Goal: Navigation & Orientation: Find specific page/section

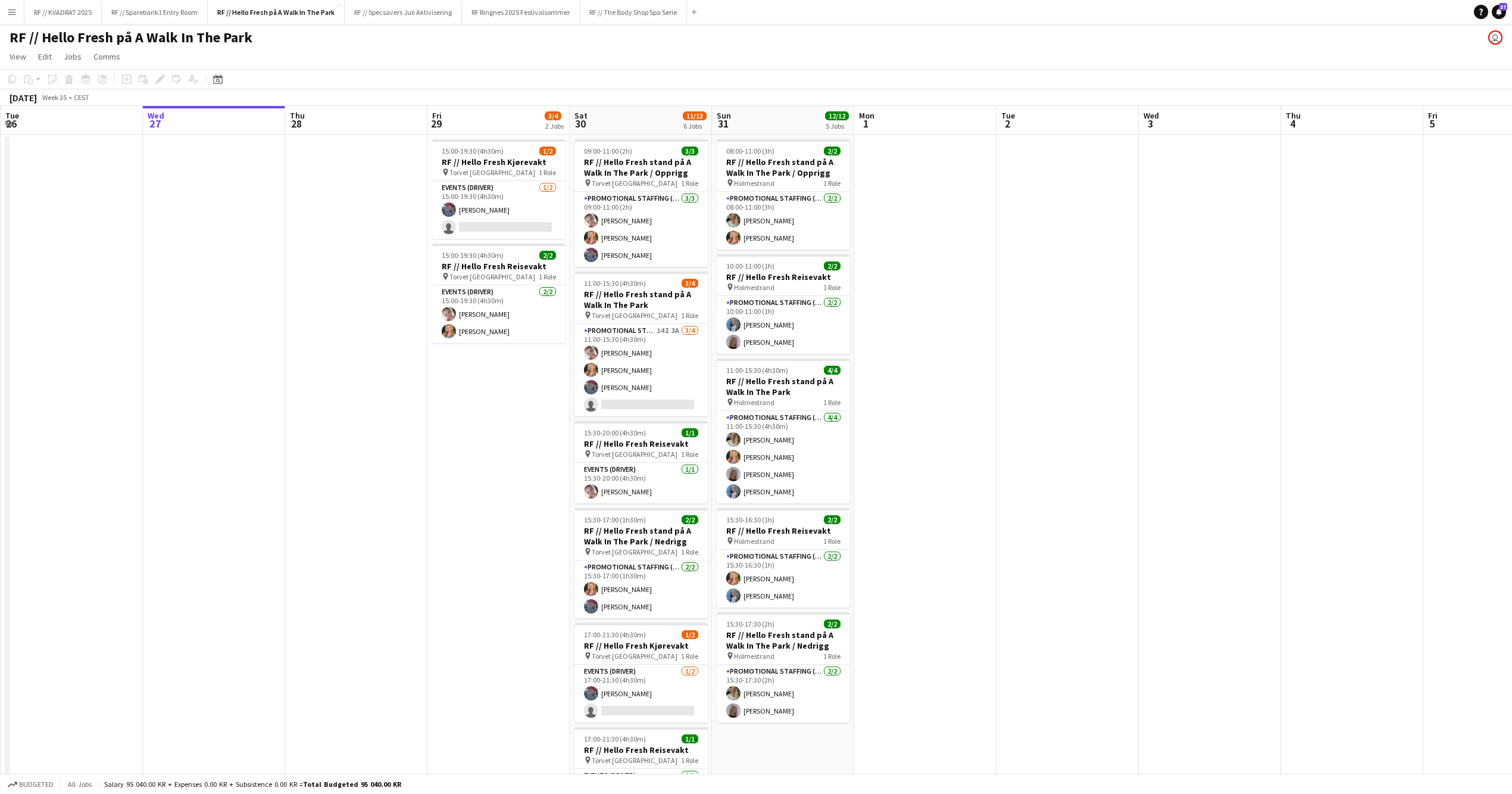
scroll to position [97, 0]
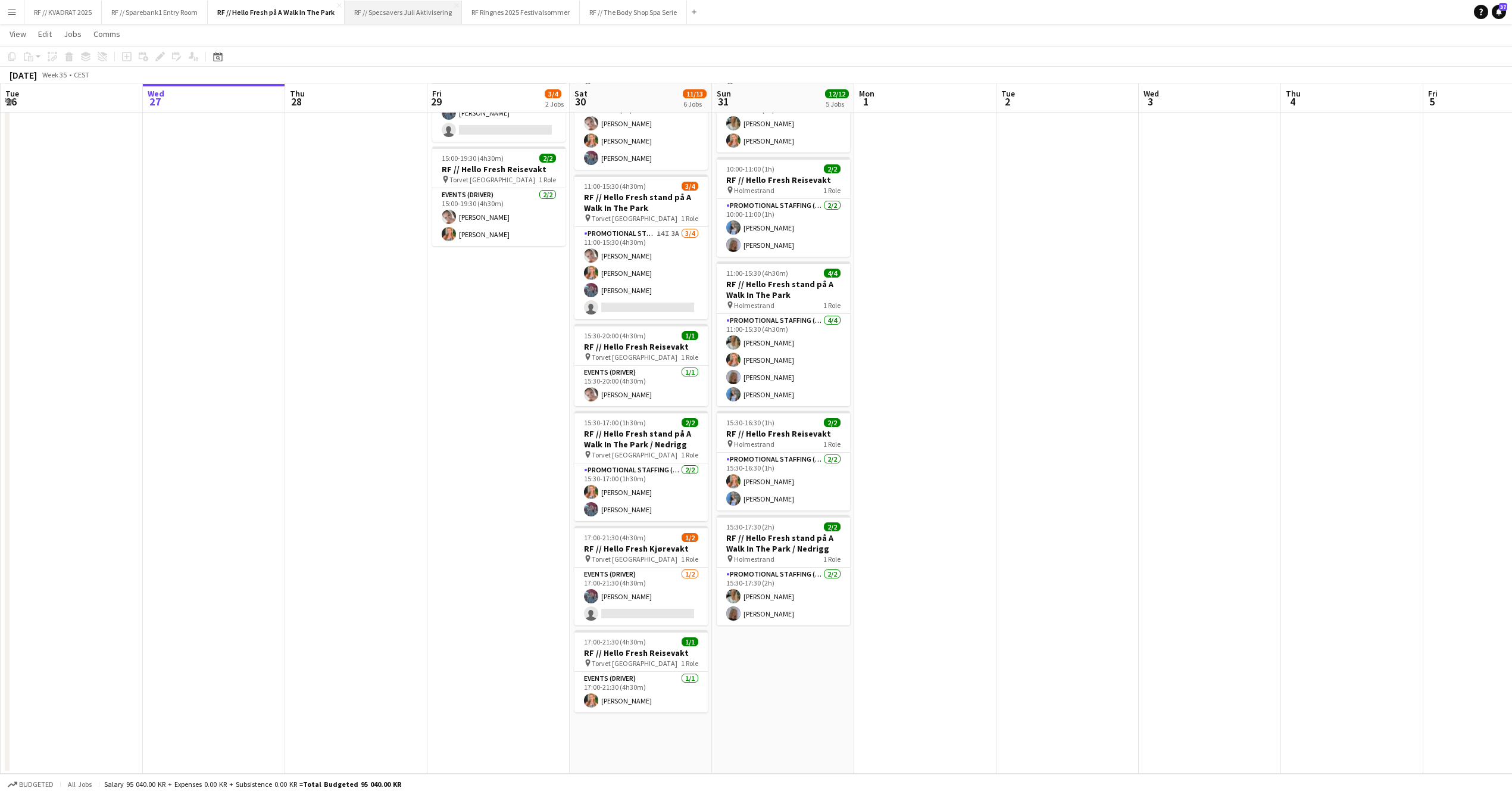
click at [422, 16] on button "RF // Specsavers Juli Aktivisering Close" at bounding box center [404, 13] width 117 height 23
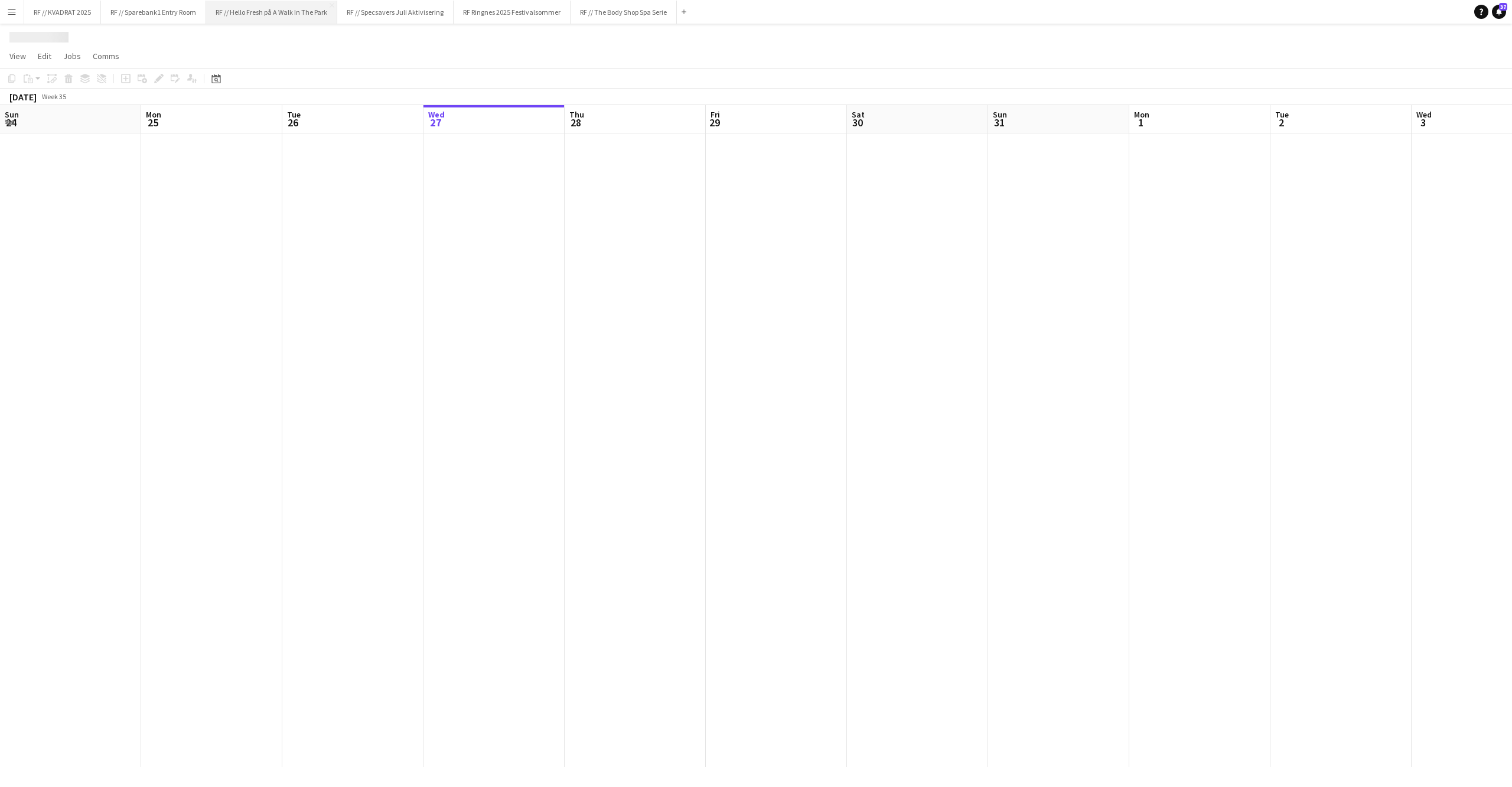
scroll to position [0, 282]
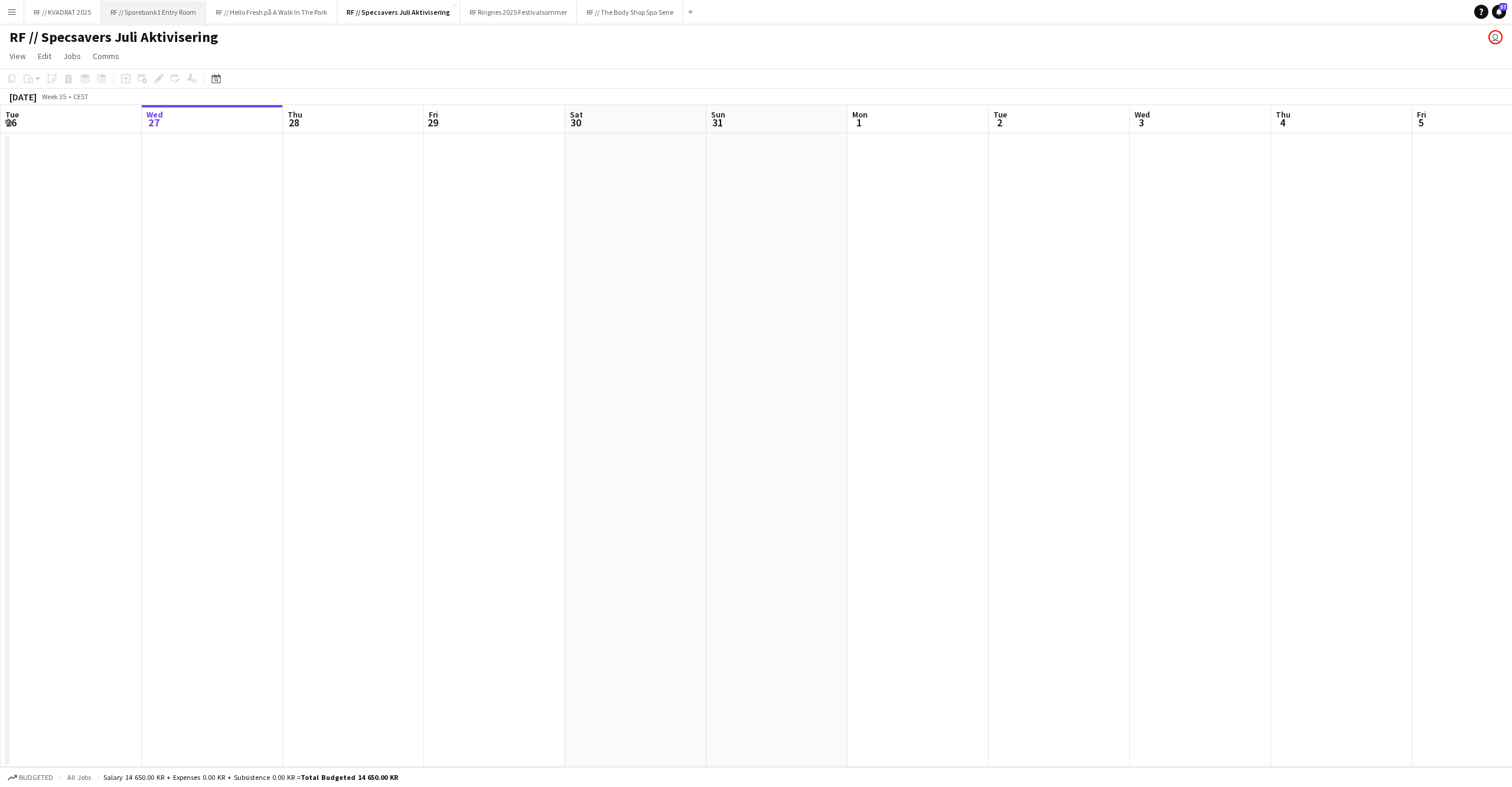
click at [166, 17] on button "RF // Sparebank1 Entry Room Close" at bounding box center [153, 13] width 105 height 23
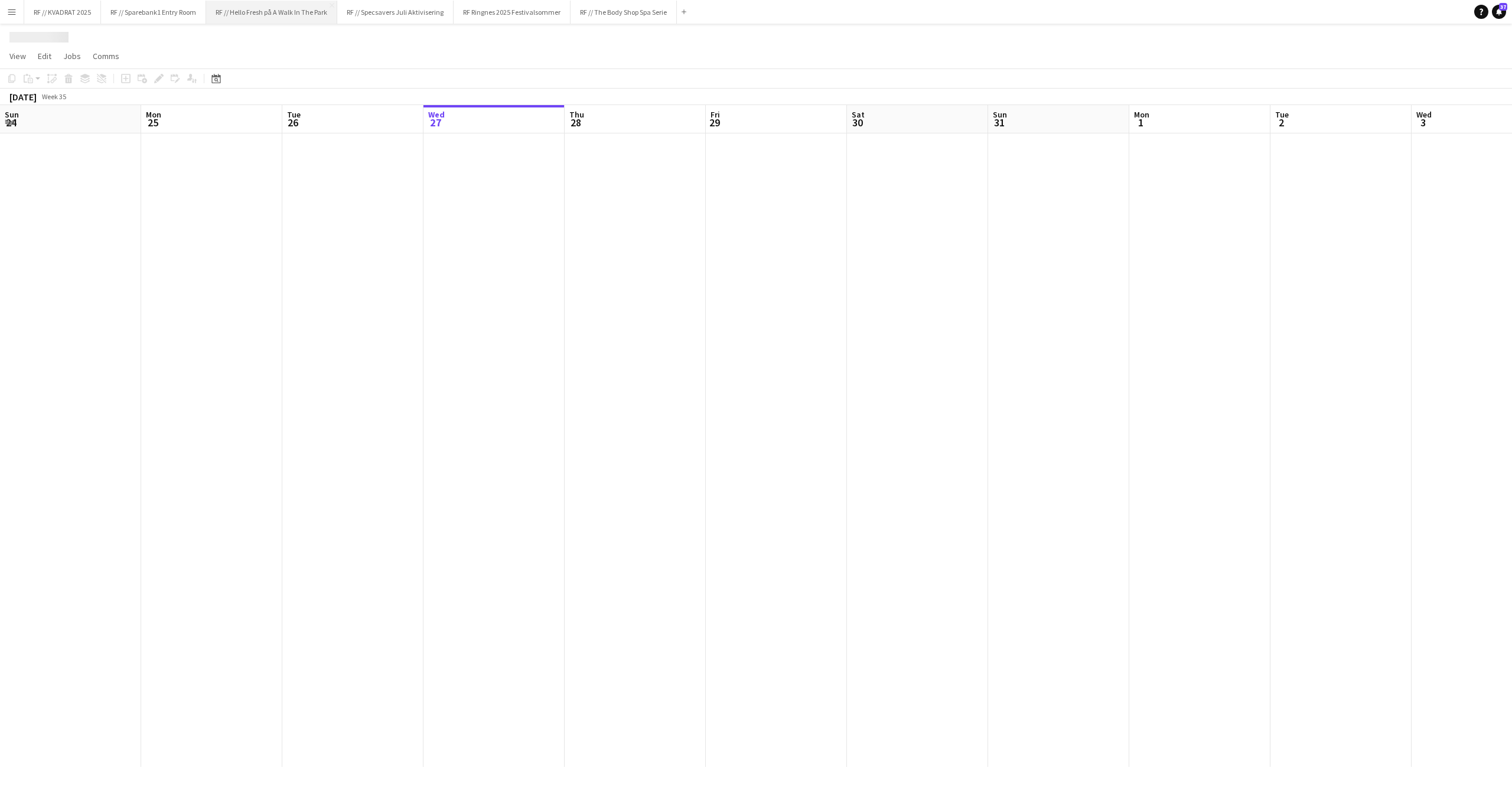
scroll to position [0, 282]
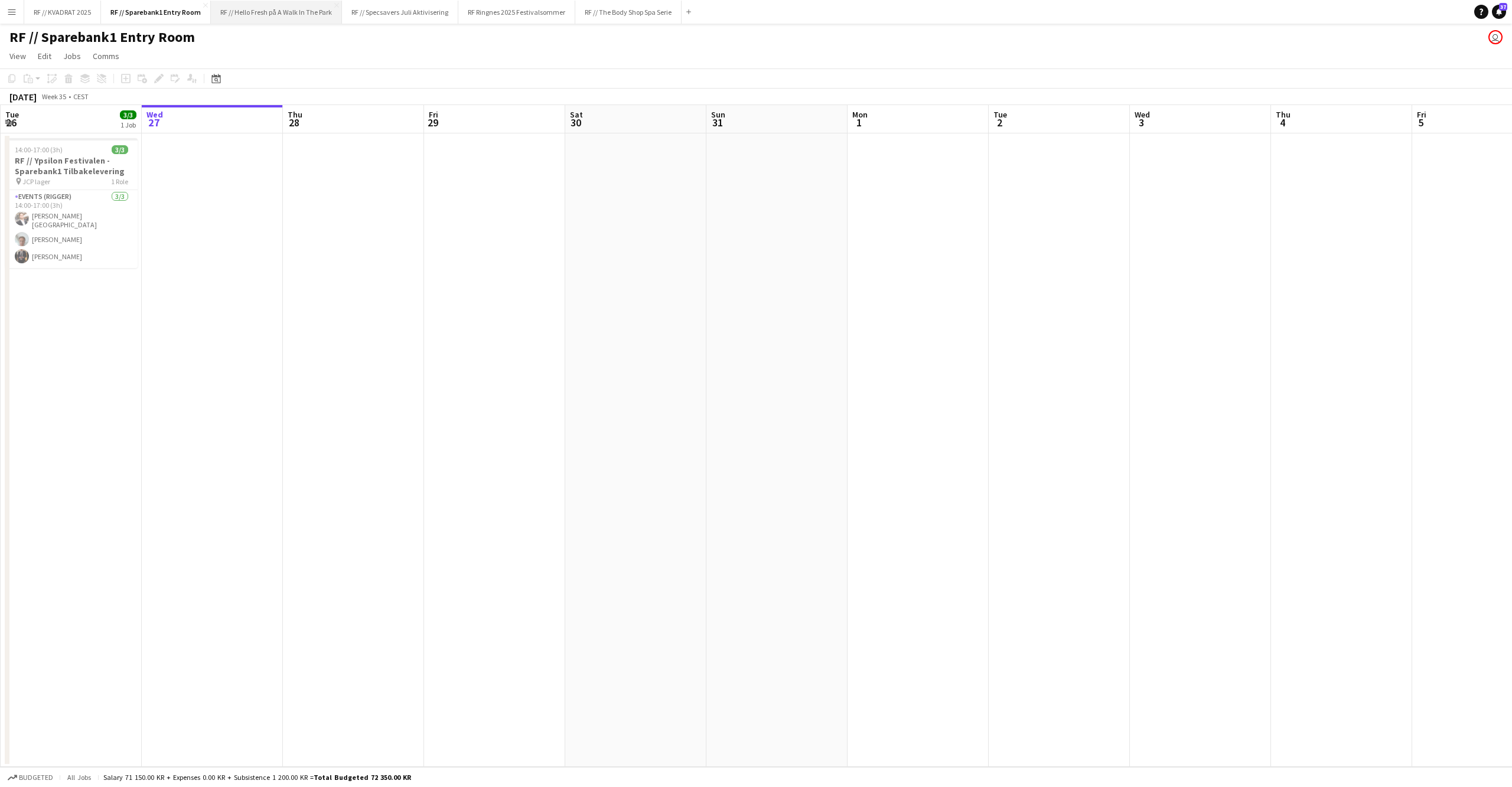
click at [265, 15] on button "RF // Hello Fresh på A Walk In The Park Close" at bounding box center [277, 13] width 132 height 23
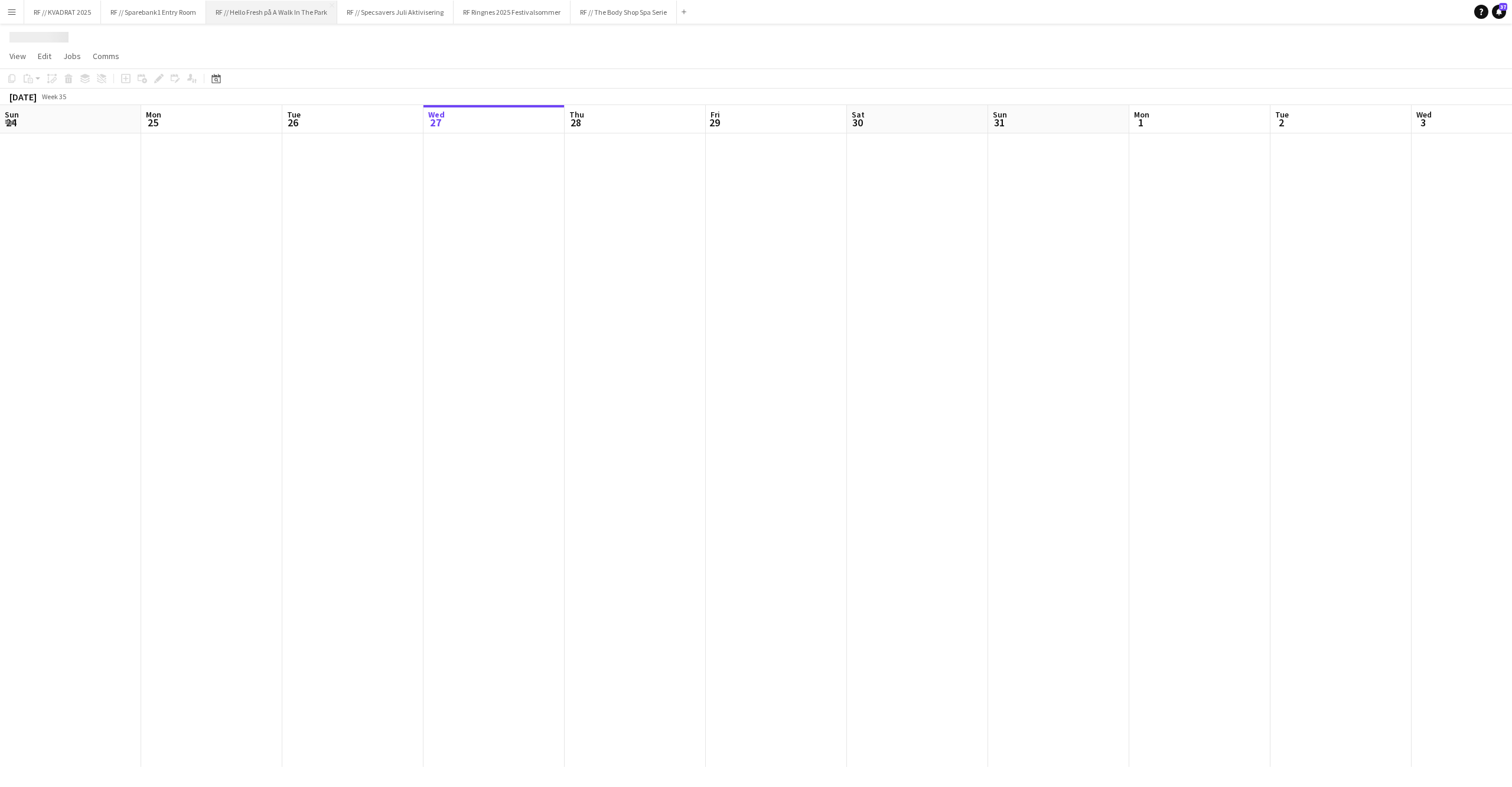
scroll to position [0, 282]
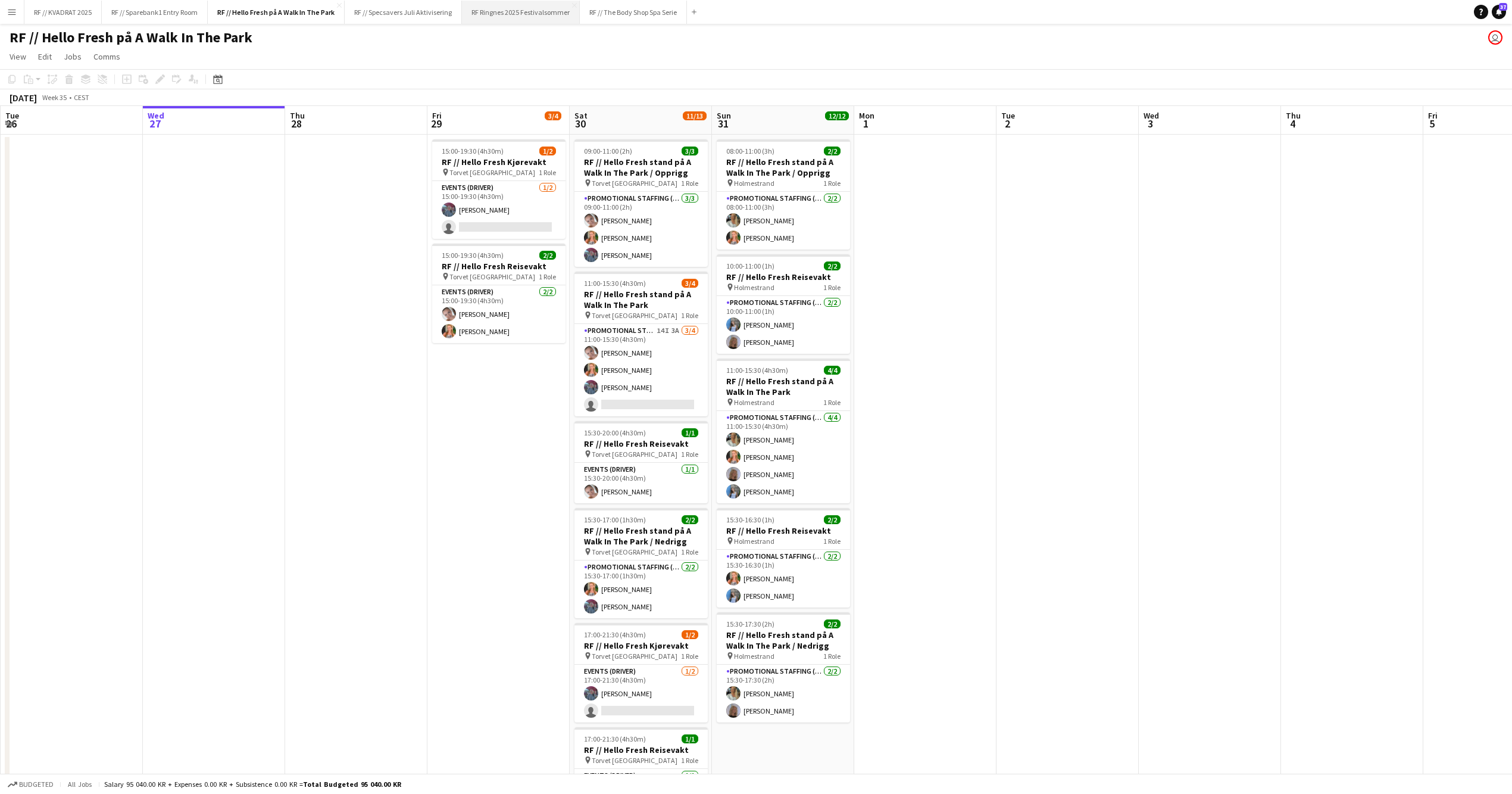
click at [546, 15] on button "RF Ringnes 2025 Festivalsommer Close" at bounding box center [521, 13] width 118 height 23
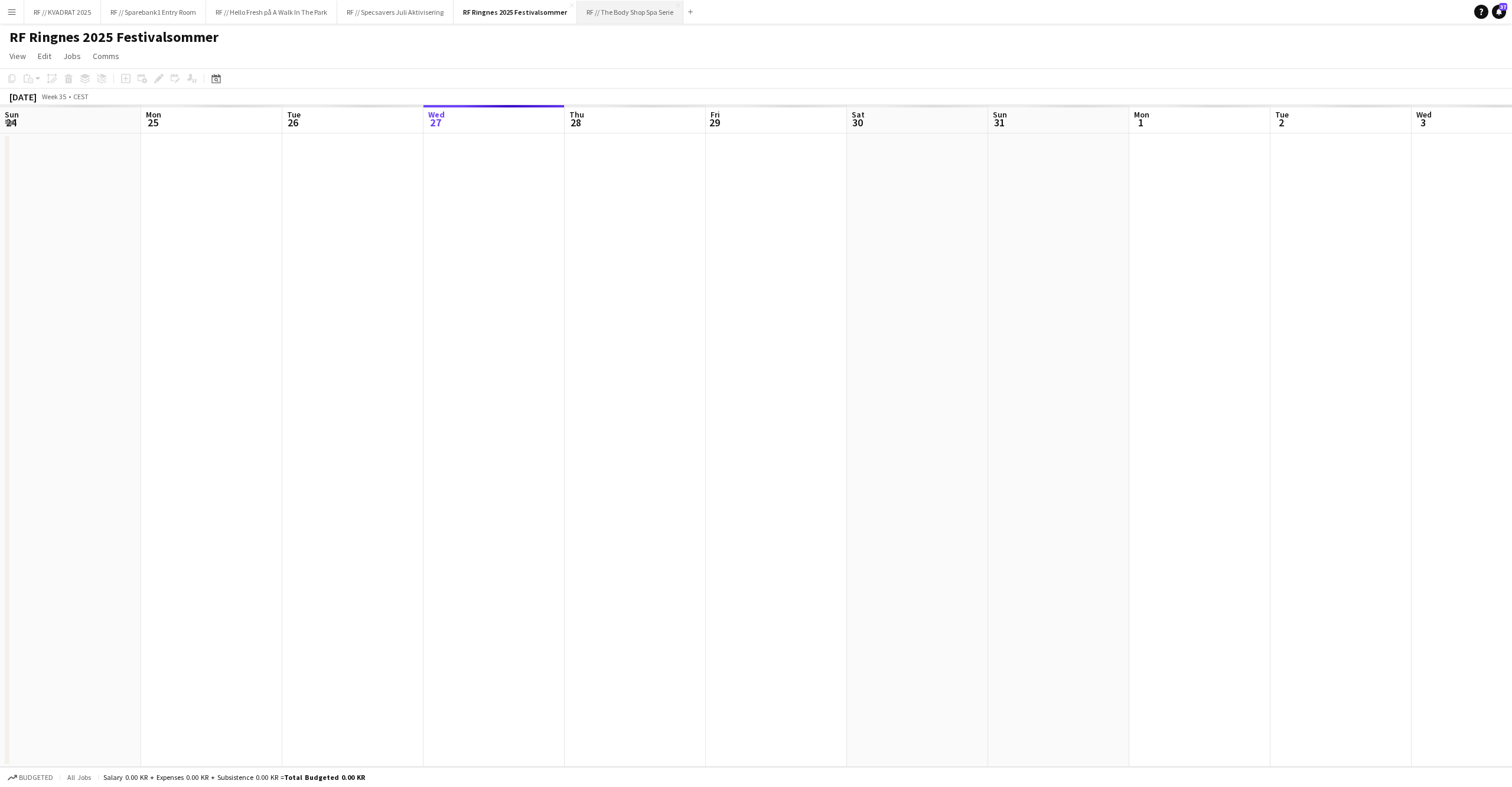
scroll to position [0, 282]
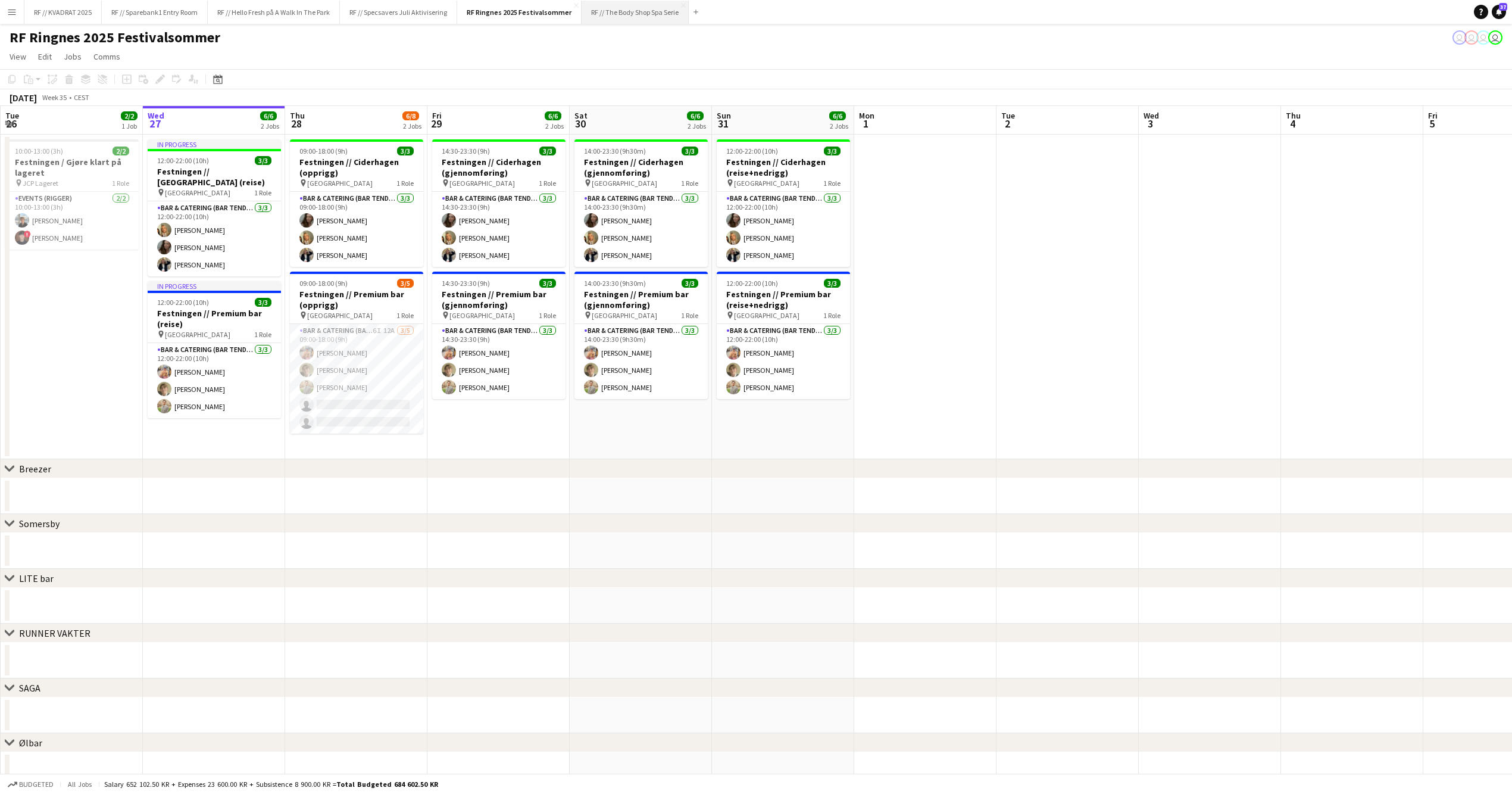
click at [639, 11] on button "RF // The Body Shop Spa Serie Close" at bounding box center [636, 13] width 107 height 23
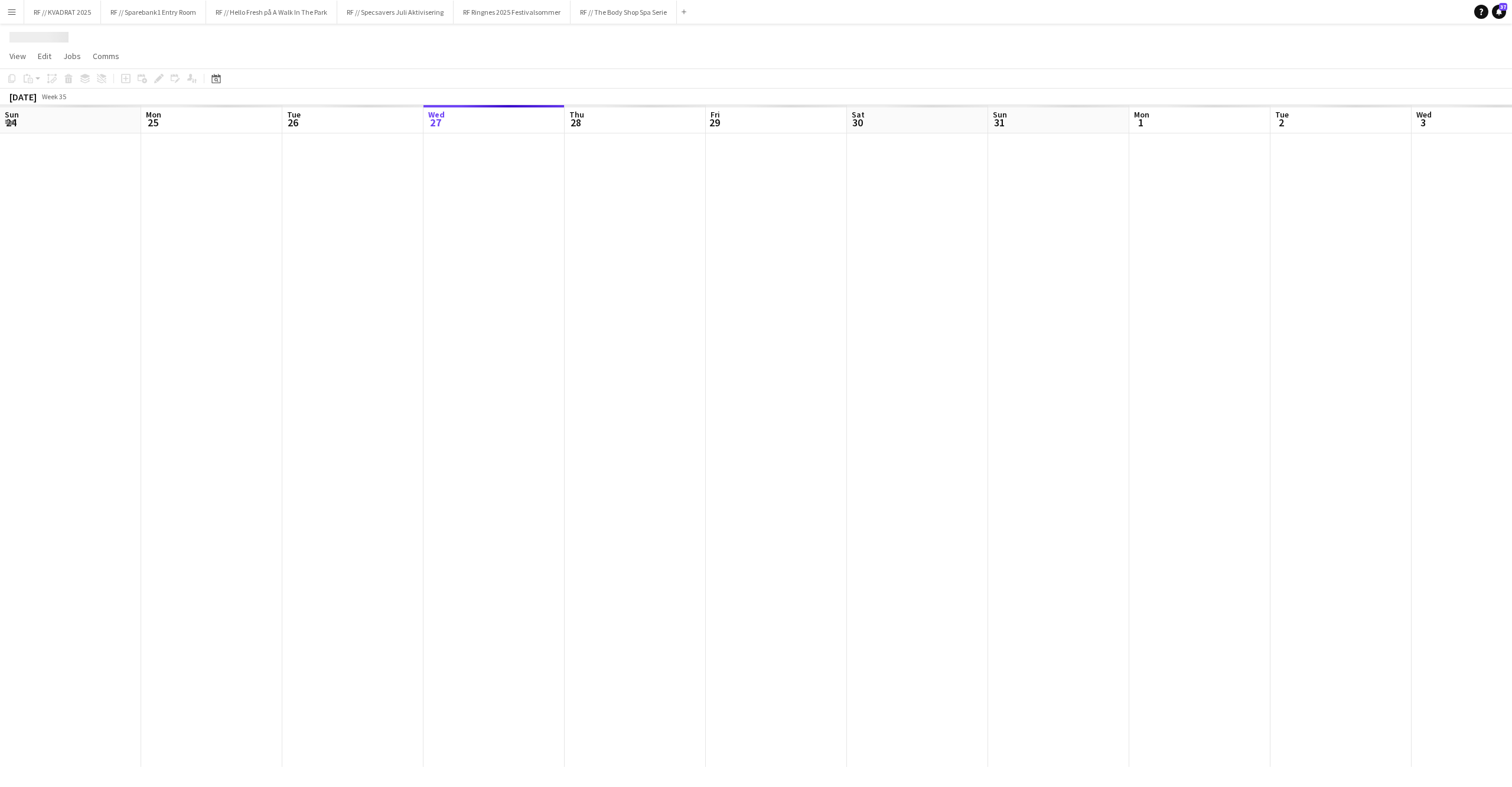
scroll to position [0, 282]
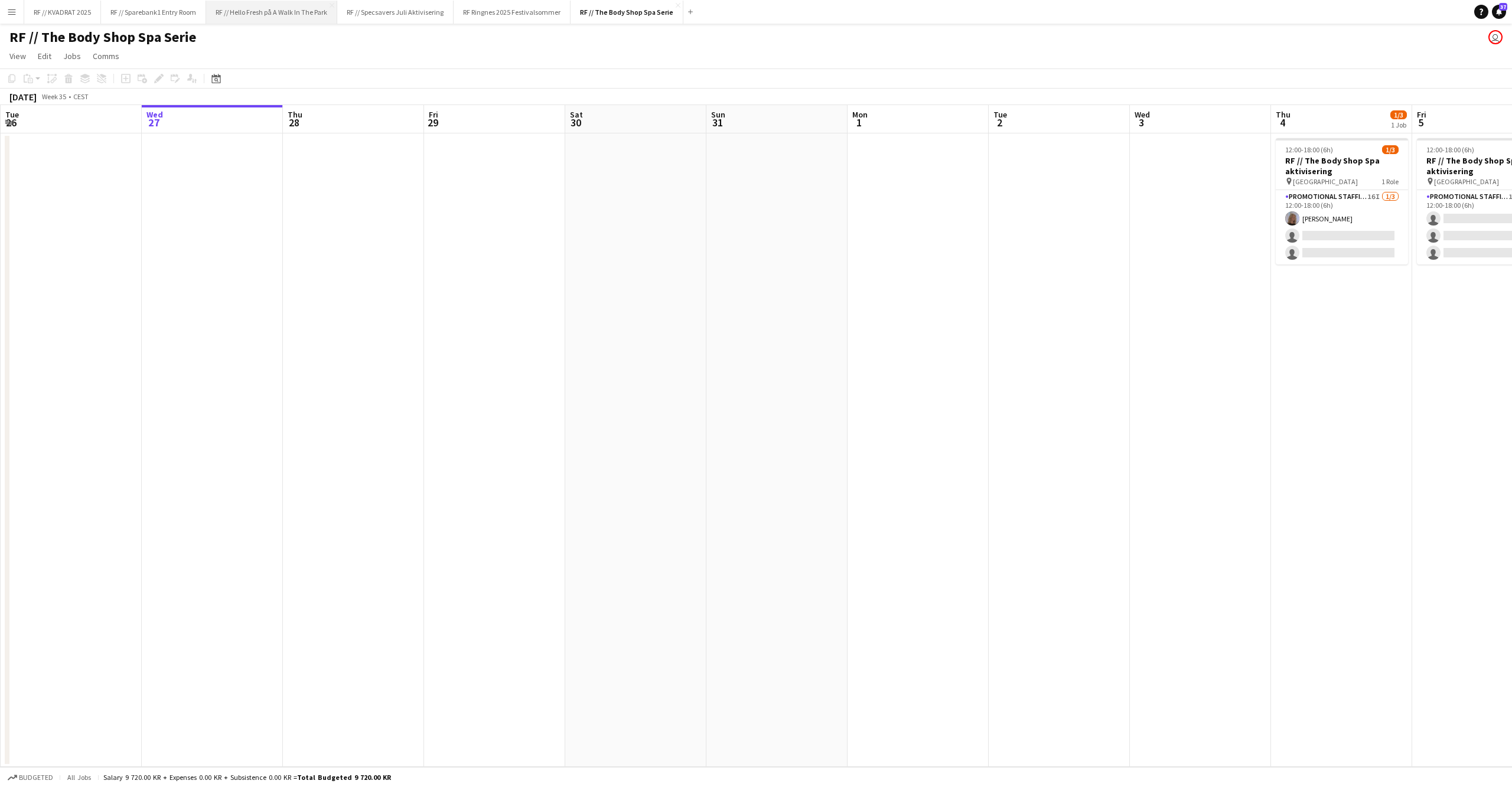
click at [254, 13] on button "RF // Hello Fresh på A Walk In The Park Close" at bounding box center [272, 13] width 132 height 23
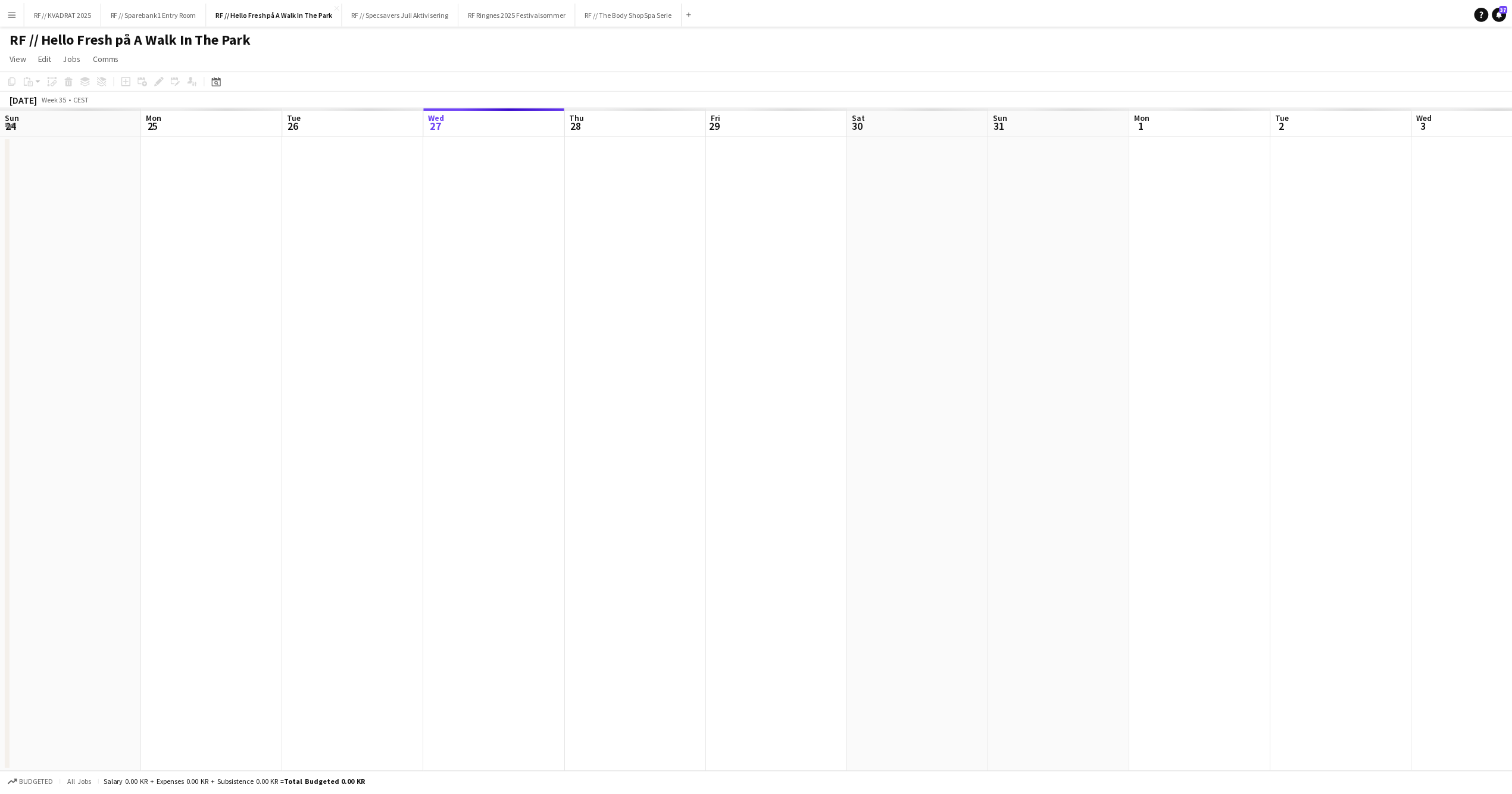
scroll to position [0, 284]
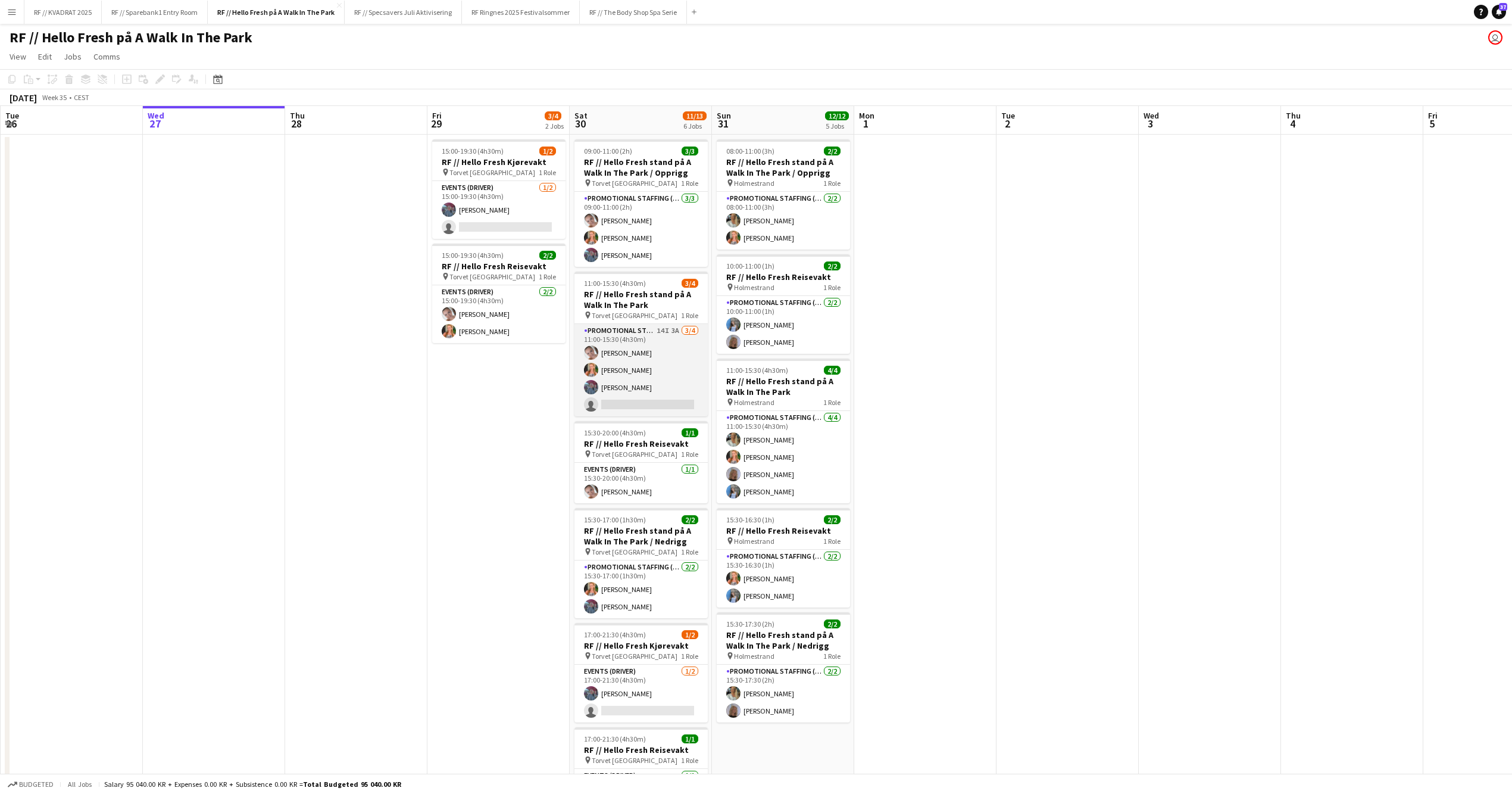
click at [639, 339] on app-card-role "Promotional Staffing (Promotional Staff) 14I 3A [DATE] 11:00-15:30 (4h30m) [PER…" at bounding box center [640, 370] width 134 height 93
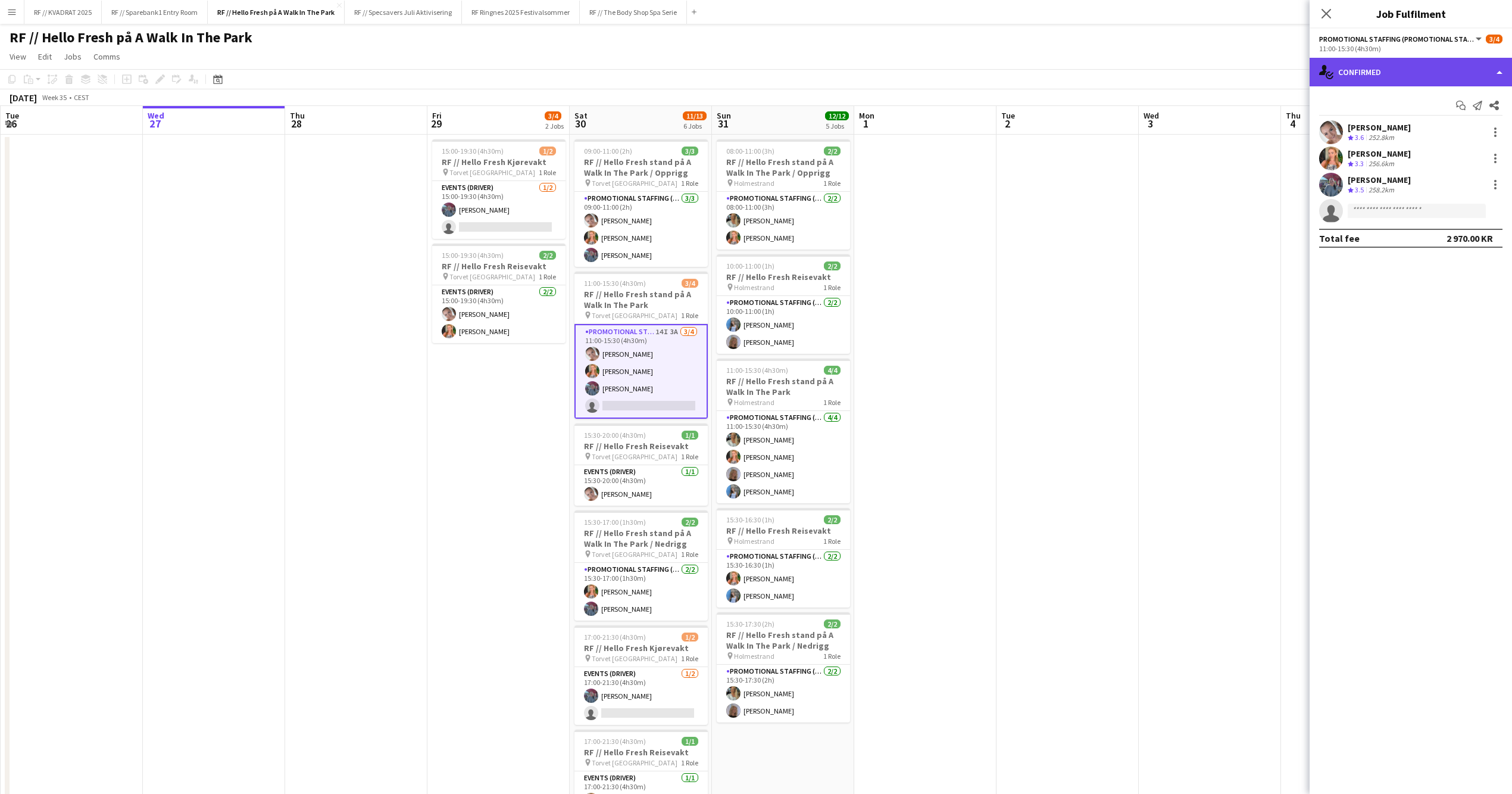
click at [1441, 81] on div "single-neutral-actions-check-2 Confirmed" at bounding box center [1412, 71] width 203 height 28
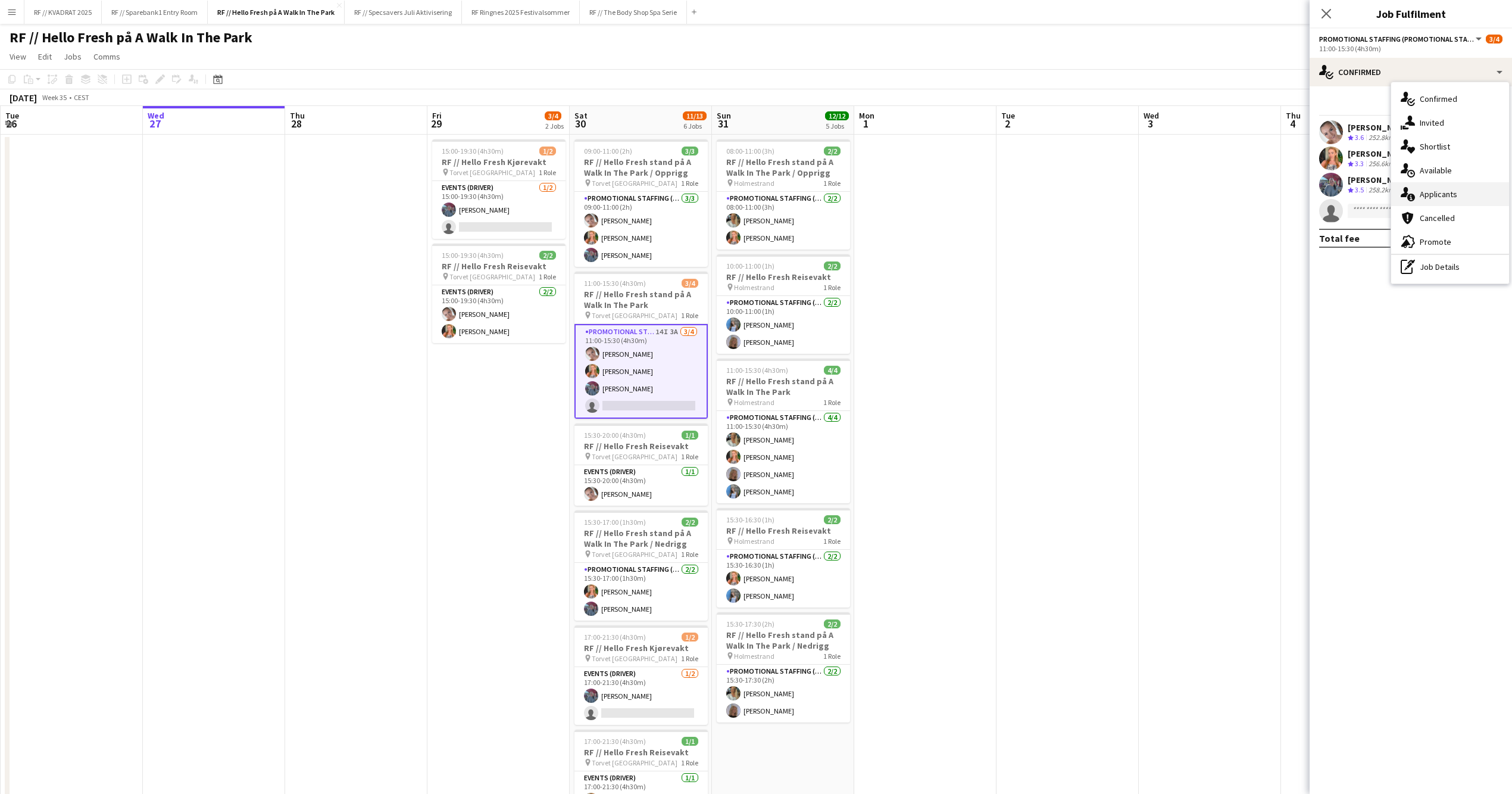
click at [1449, 197] on div "single-neutral-actions-information Applicants" at bounding box center [1450, 194] width 118 height 23
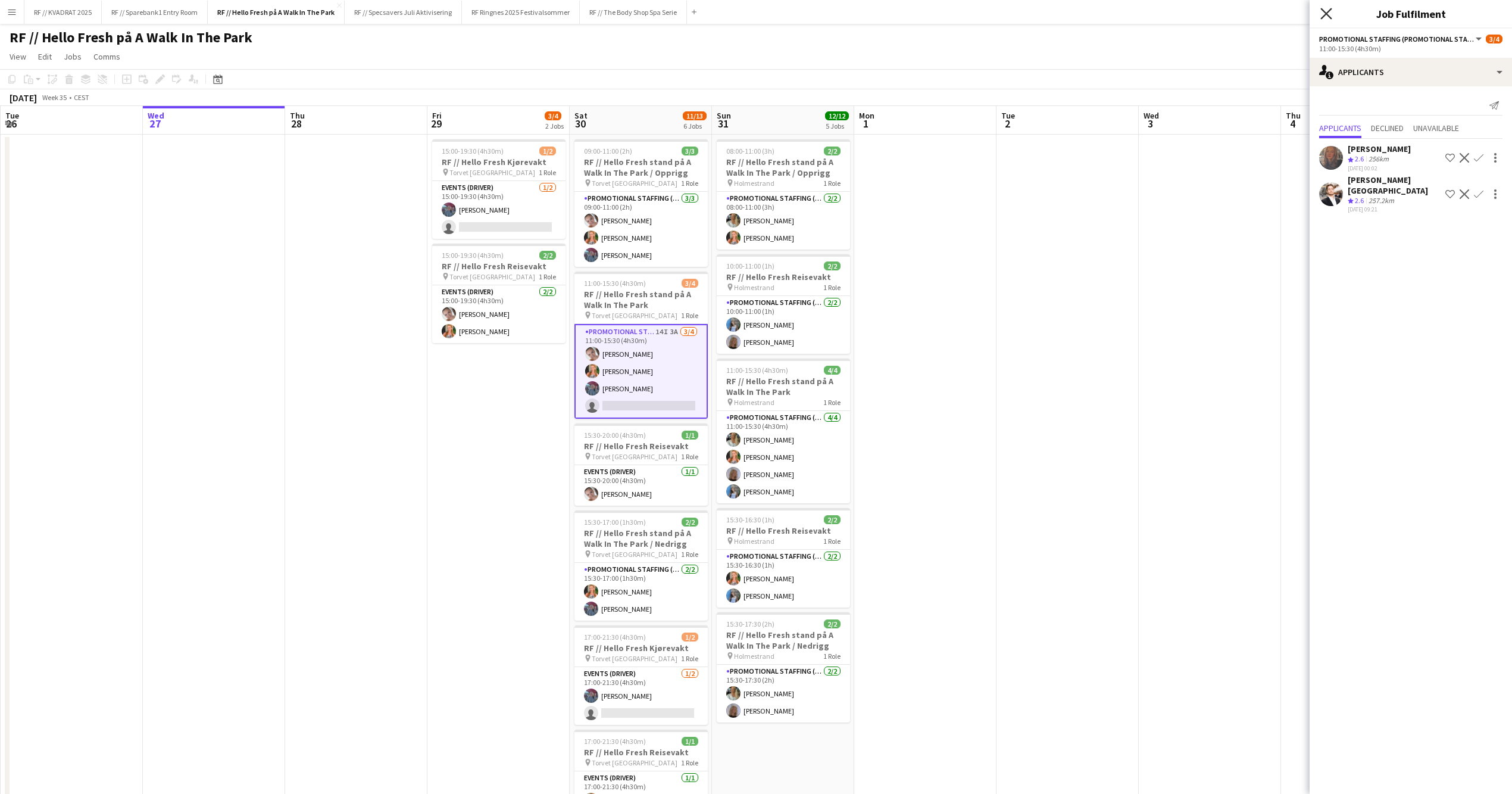
click at [1329, 10] on icon "Close pop-in" at bounding box center [1327, 14] width 12 height 12
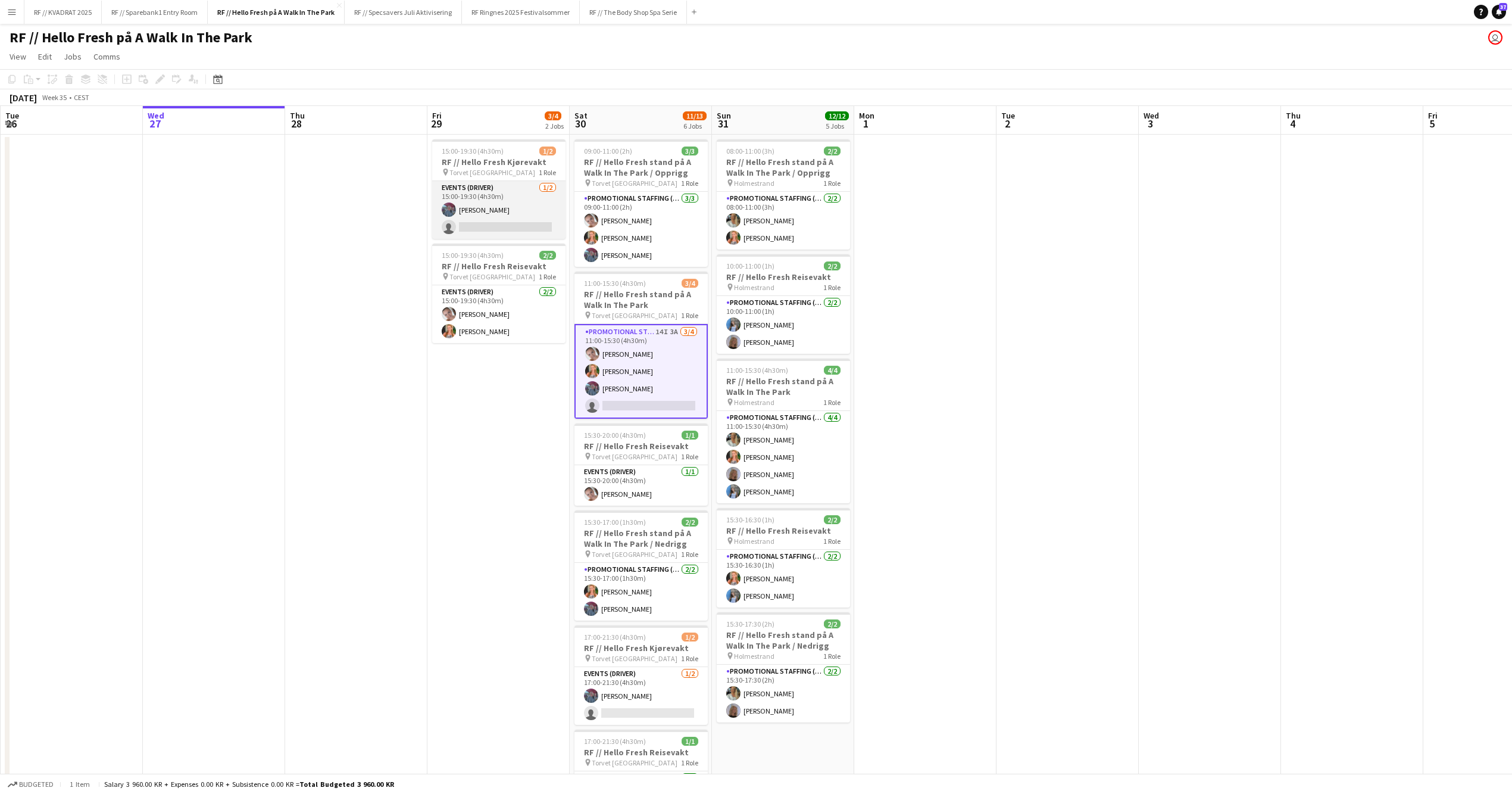
scroll to position [0, 284]
click at [493, 213] on app-card-role "Events (Driver) [DATE] 15:00-19:30 (4h30m) [PERSON_NAME] single-neutral-actions" at bounding box center [499, 210] width 134 height 58
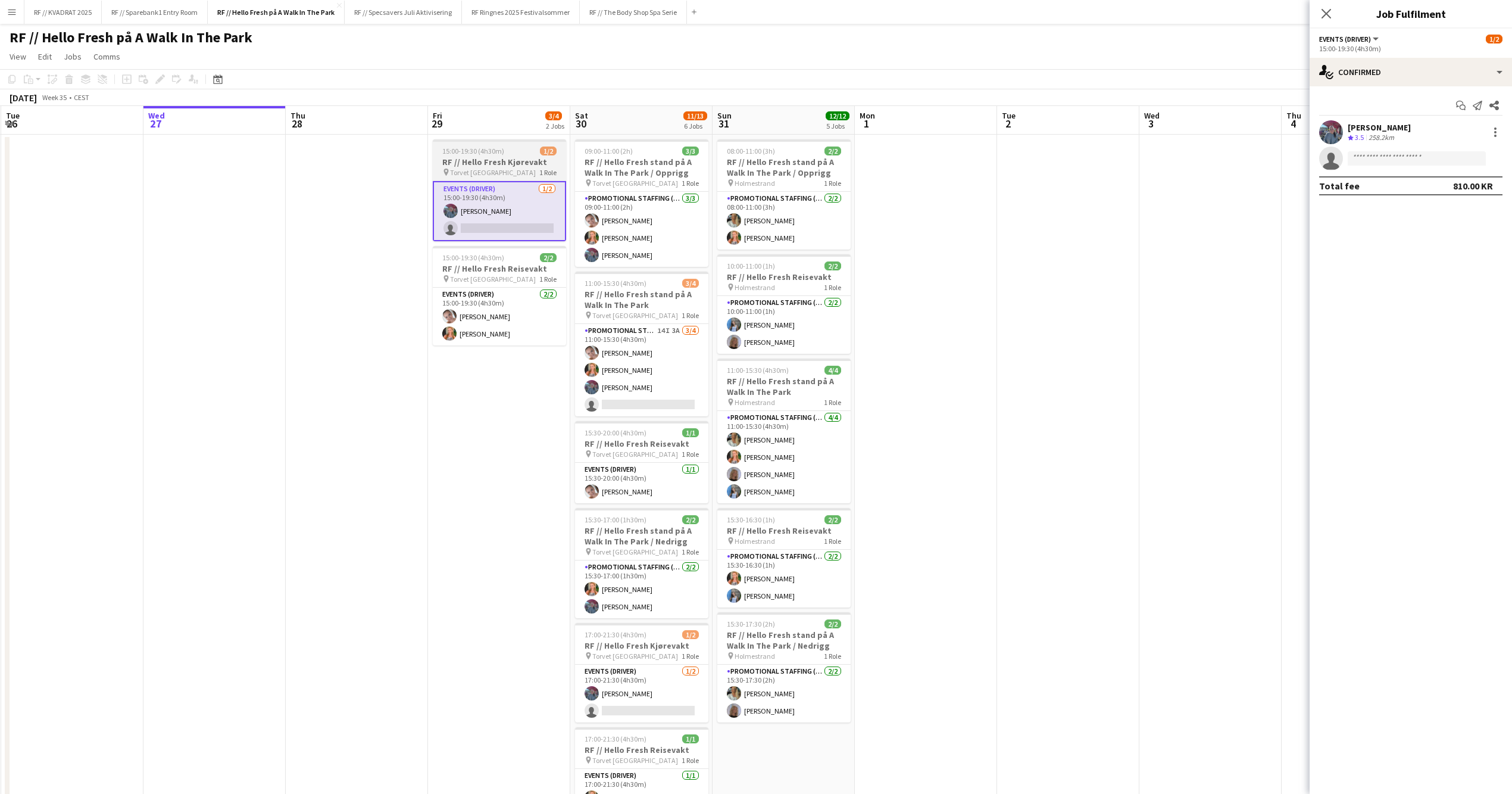
click at [525, 172] on div "pin Torvet Kristiansand 1 Role" at bounding box center [499, 173] width 134 height 10
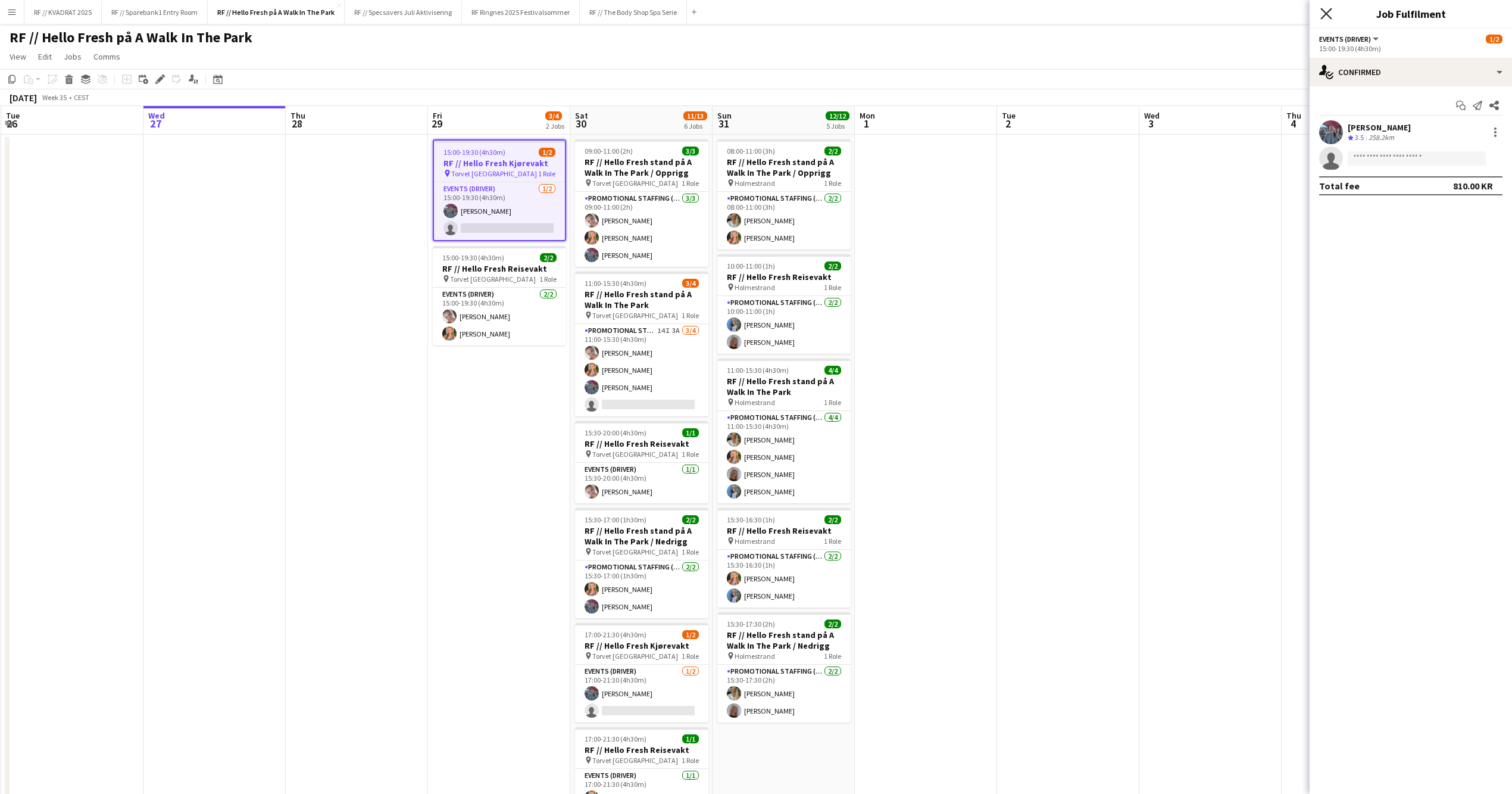
click at [1330, 17] on icon "Close pop-in" at bounding box center [1327, 14] width 12 height 12
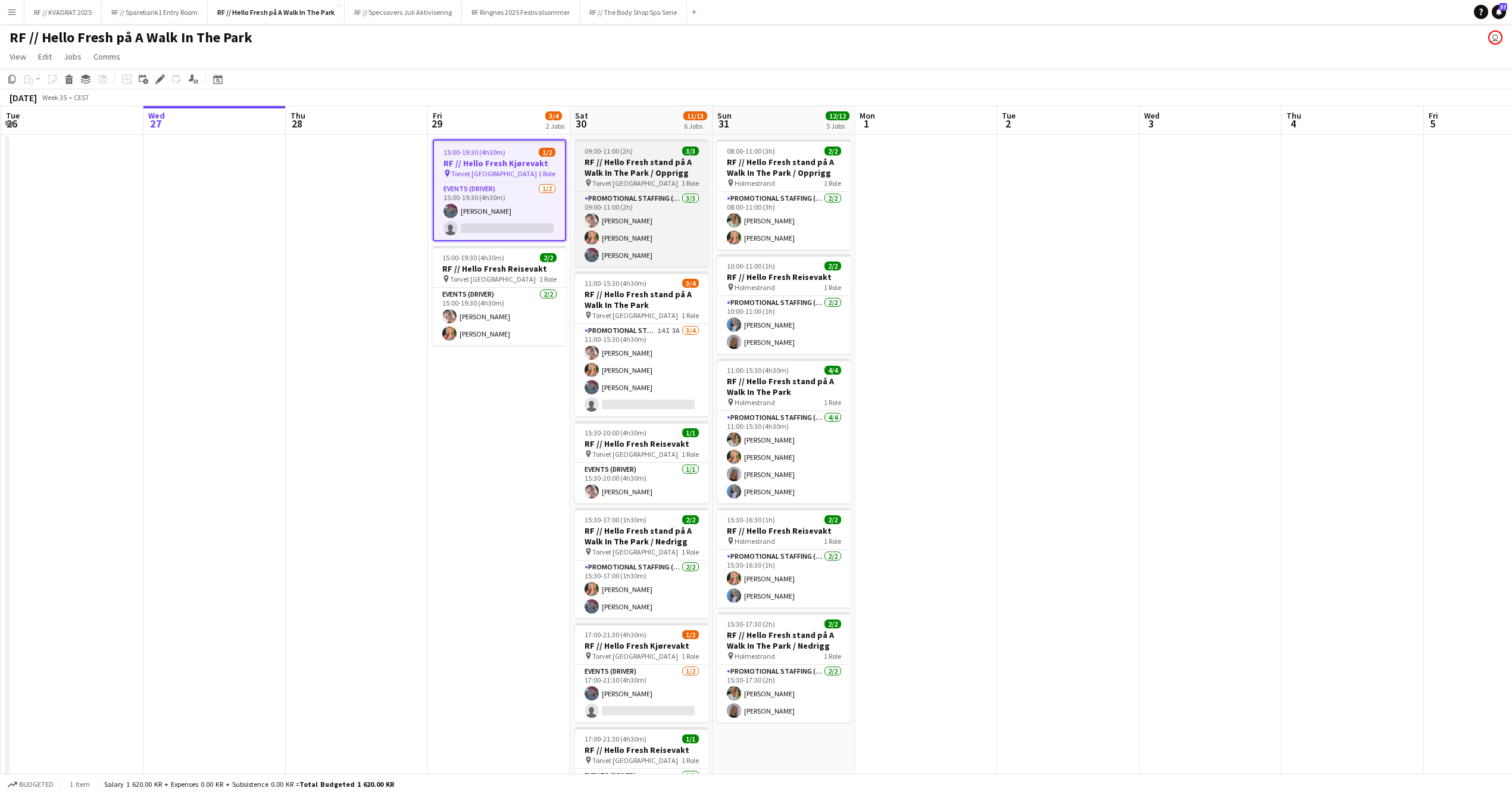
drag, startPoint x: 660, startPoint y: 177, endPoint x: 658, endPoint y: 187, distance: 10.2
click at [661, 179] on div "pin Torvet Kristiansand 1 Role" at bounding box center [641, 183] width 134 height 10
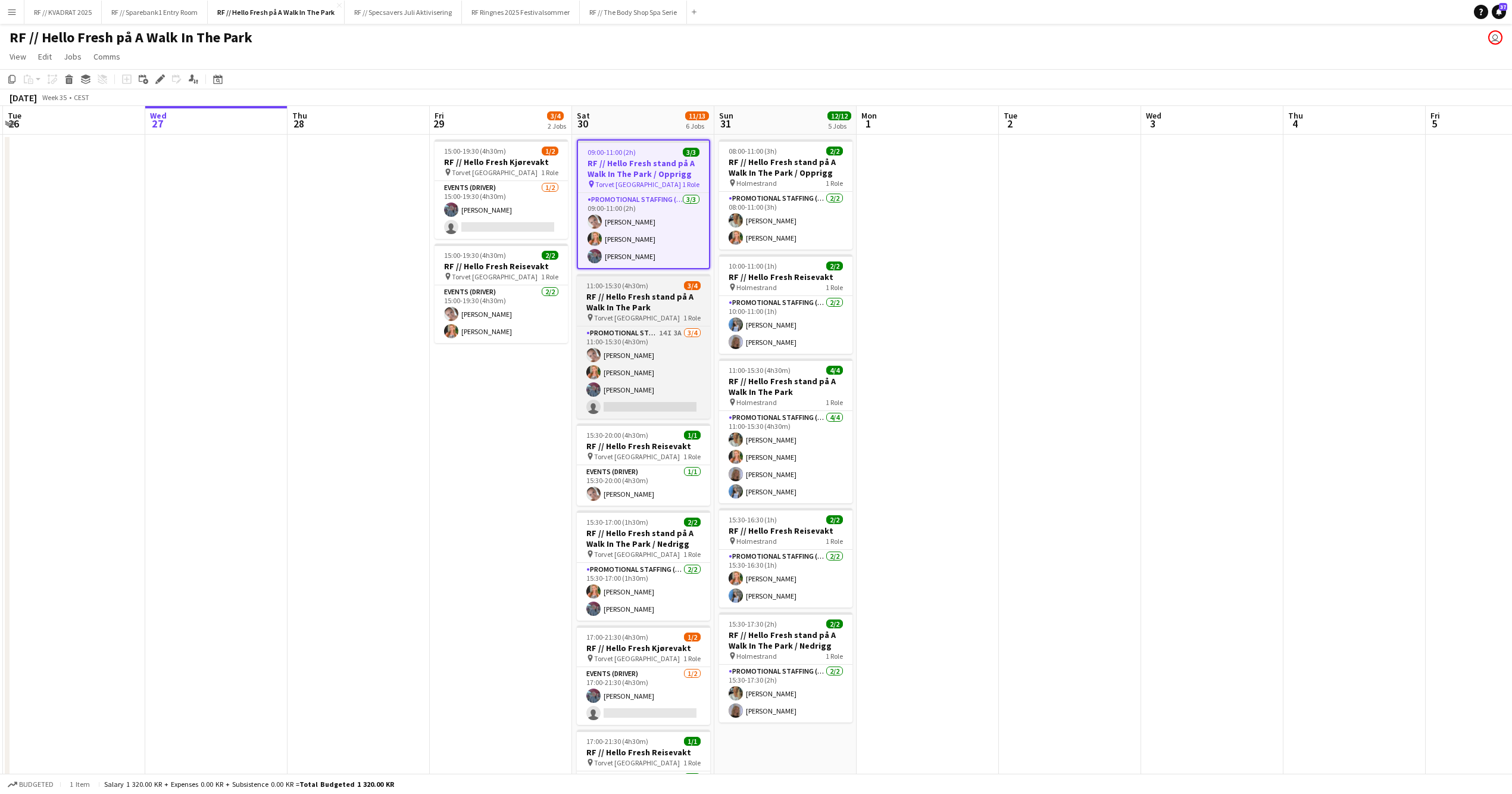
drag, startPoint x: 654, startPoint y: 310, endPoint x: 647, endPoint y: 307, distance: 7.6
click at [654, 313] on div "pin Torvet Kristiansand 1 Role" at bounding box center [643, 318] width 134 height 10
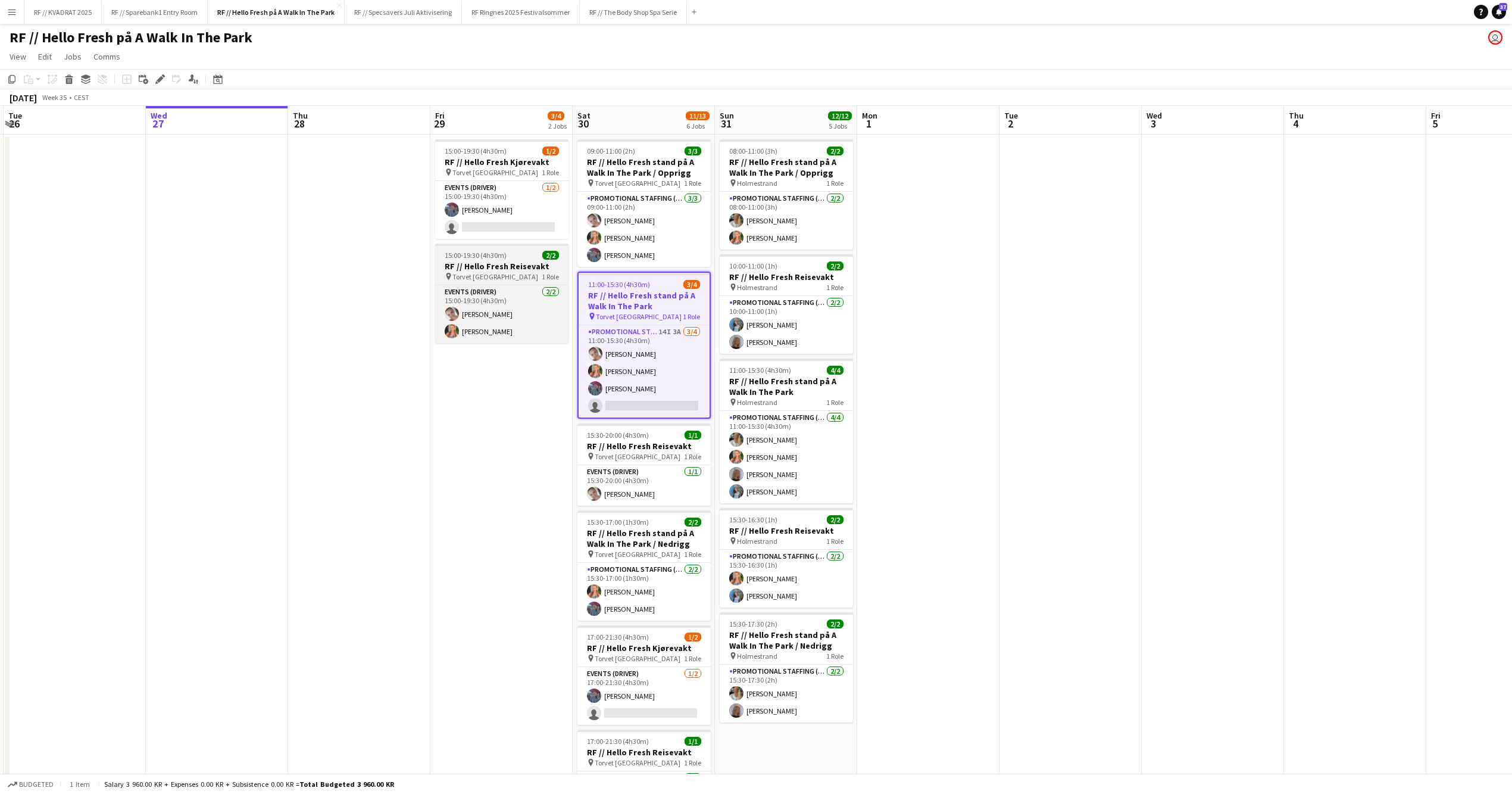
click at [496, 262] on h3 "RF // Hello Fresh Reisevakt" at bounding box center [501, 265] width 134 height 11
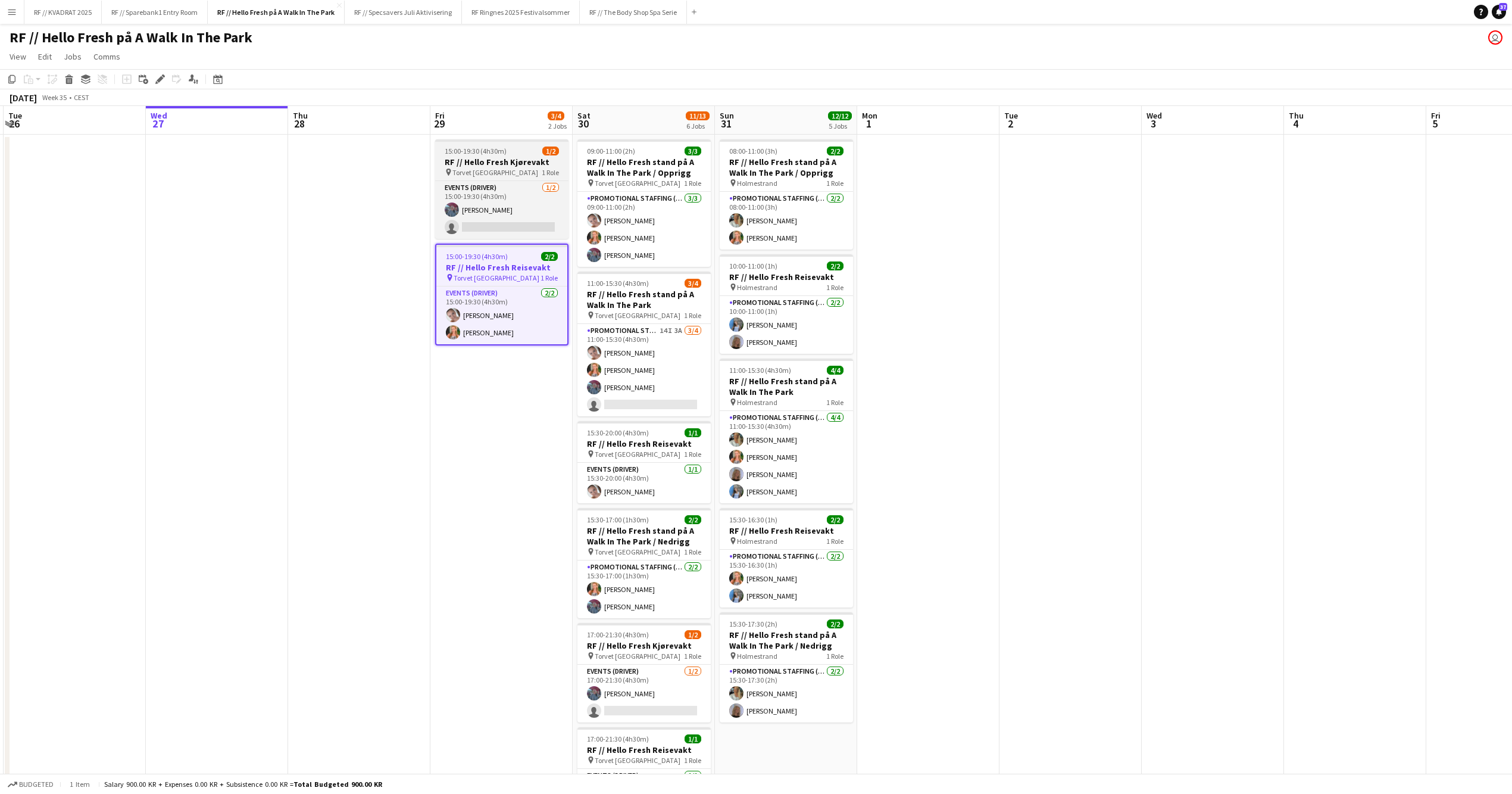
click at [502, 150] on span "15:00-19:30 (4h30m)" at bounding box center [476, 150] width 62 height 9
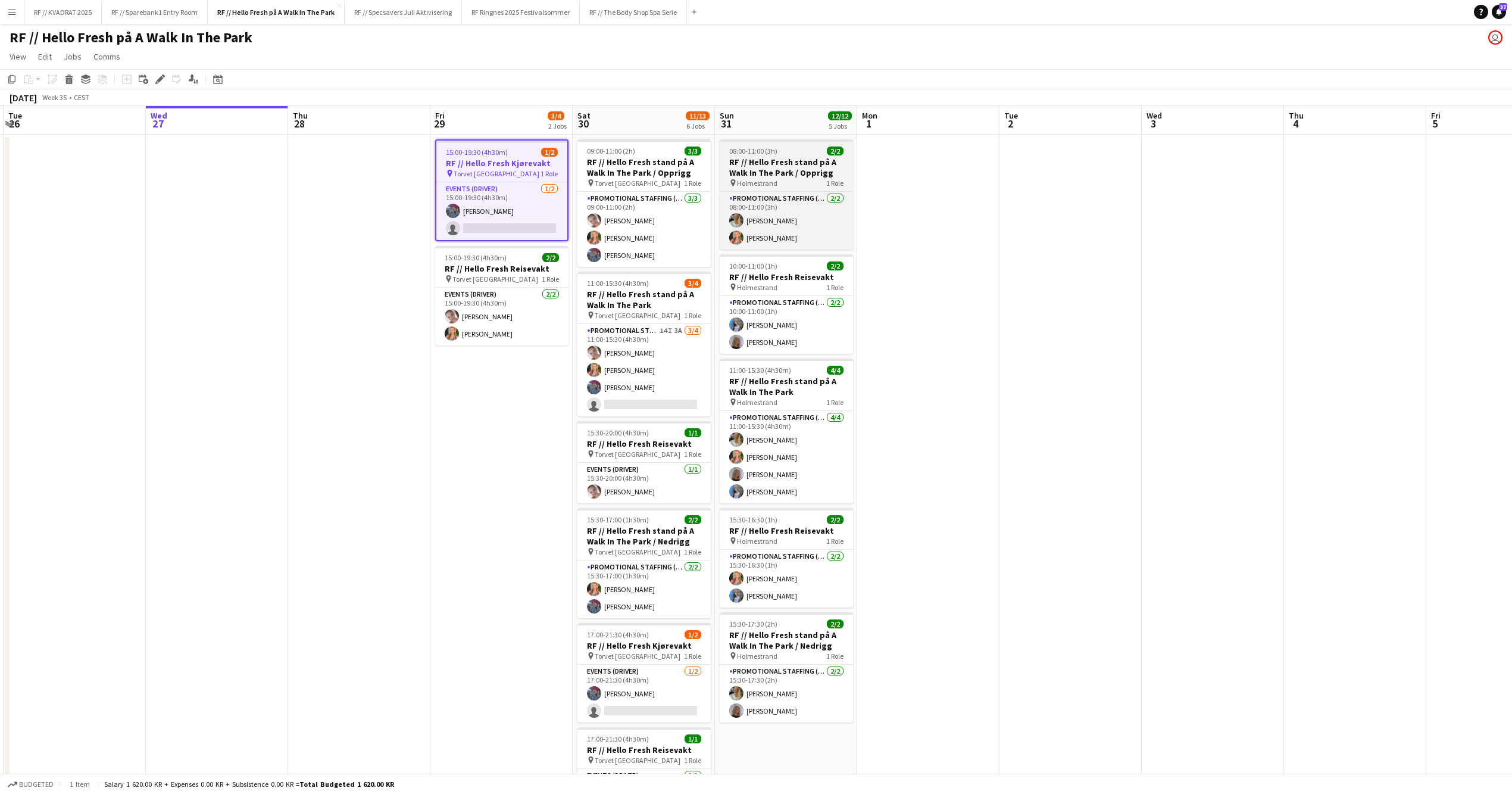
click at [770, 158] on h3 "RF // Hello Fresh stand på A Walk In The Park / Opprigg" at bounding box center [786, 168] width 134 height 21
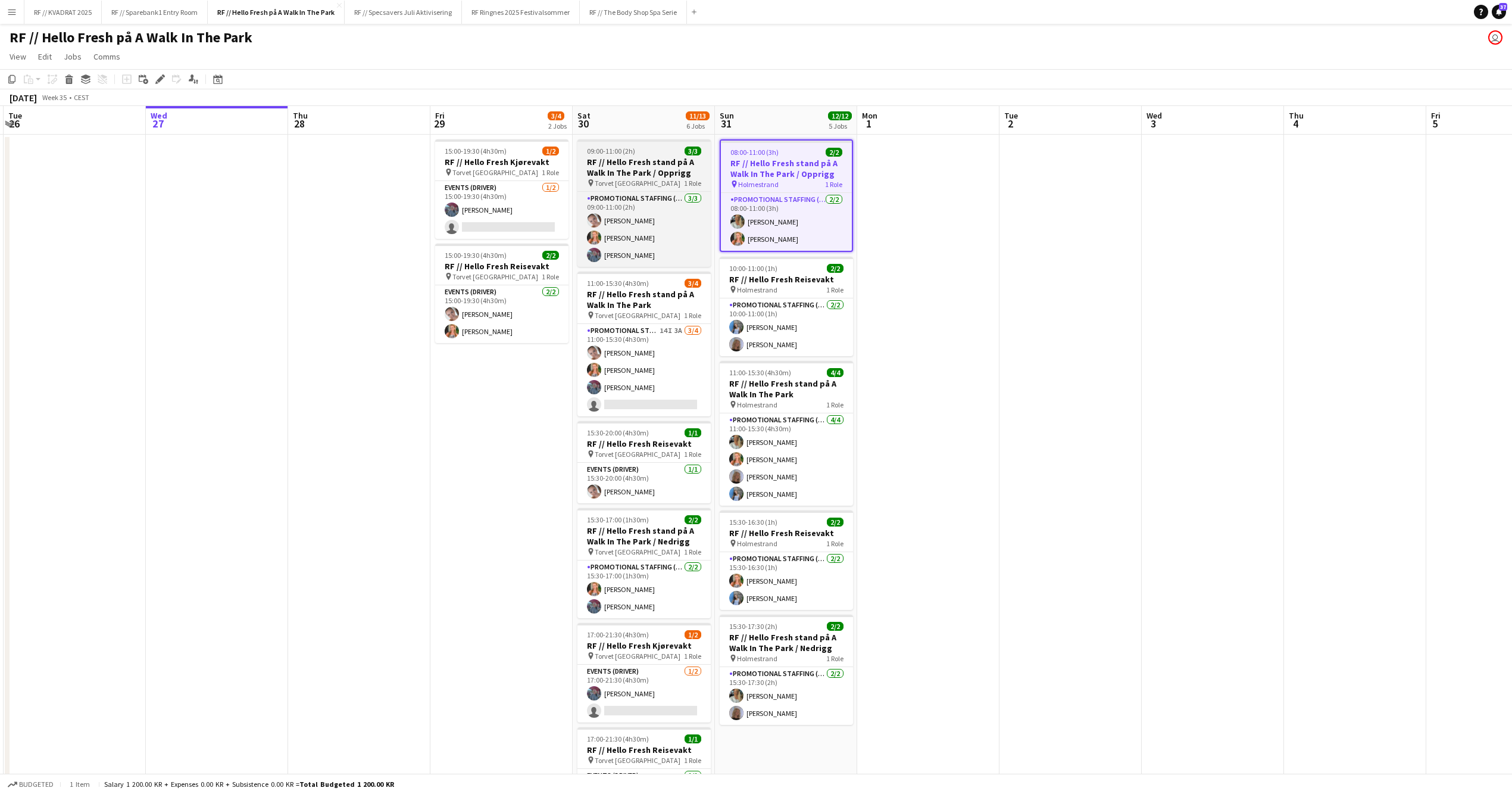
click at [643, 158] on h3 "RF // Hello Fresh stand på A Walk In The Park / Opprigg" at bounding box center [643, 168] width 134 height 21
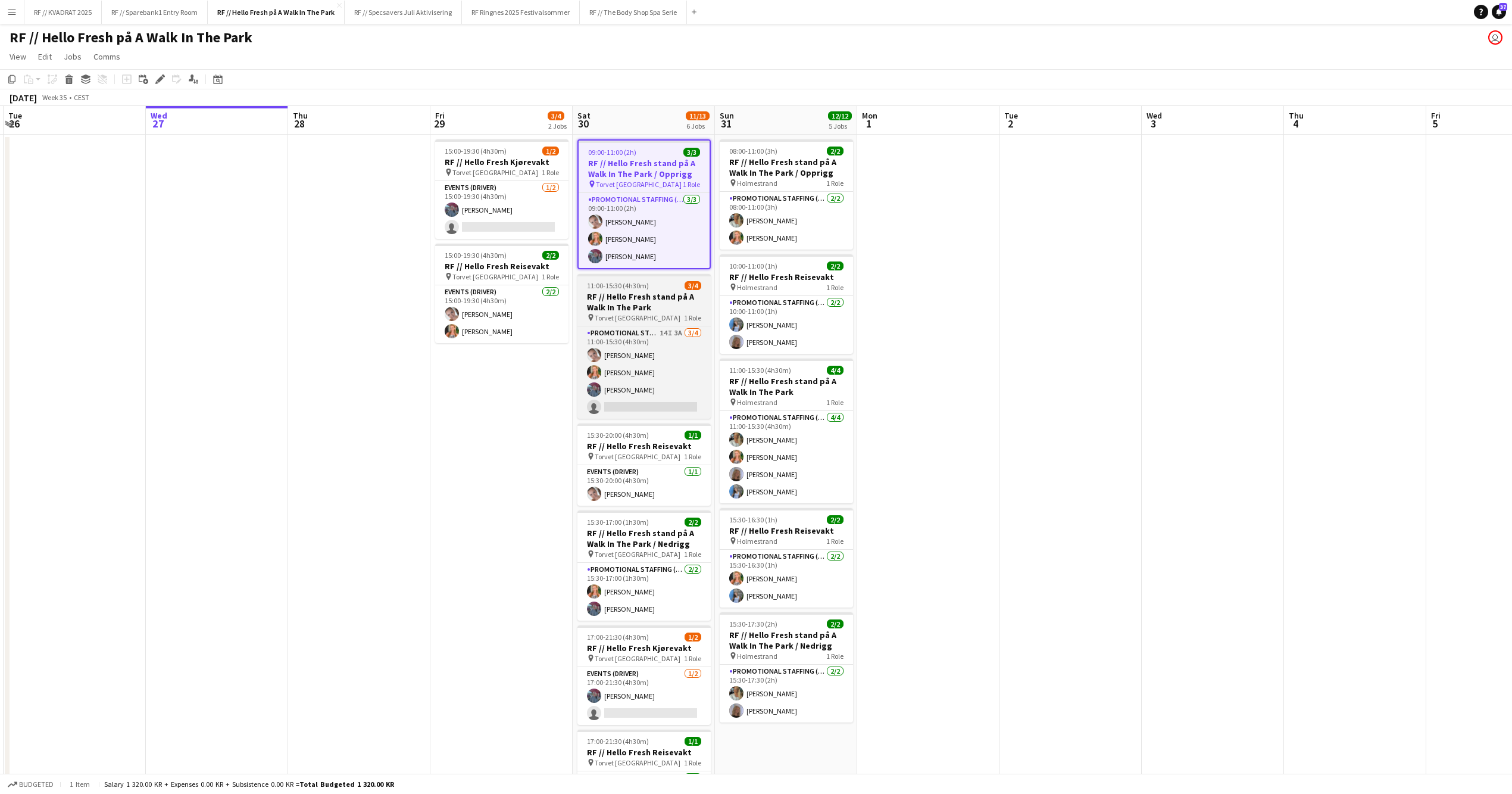
click at [637, 285] on span "11:00-15:30 (4h30m)" at bounding box center [618, 285] width 62 height 9
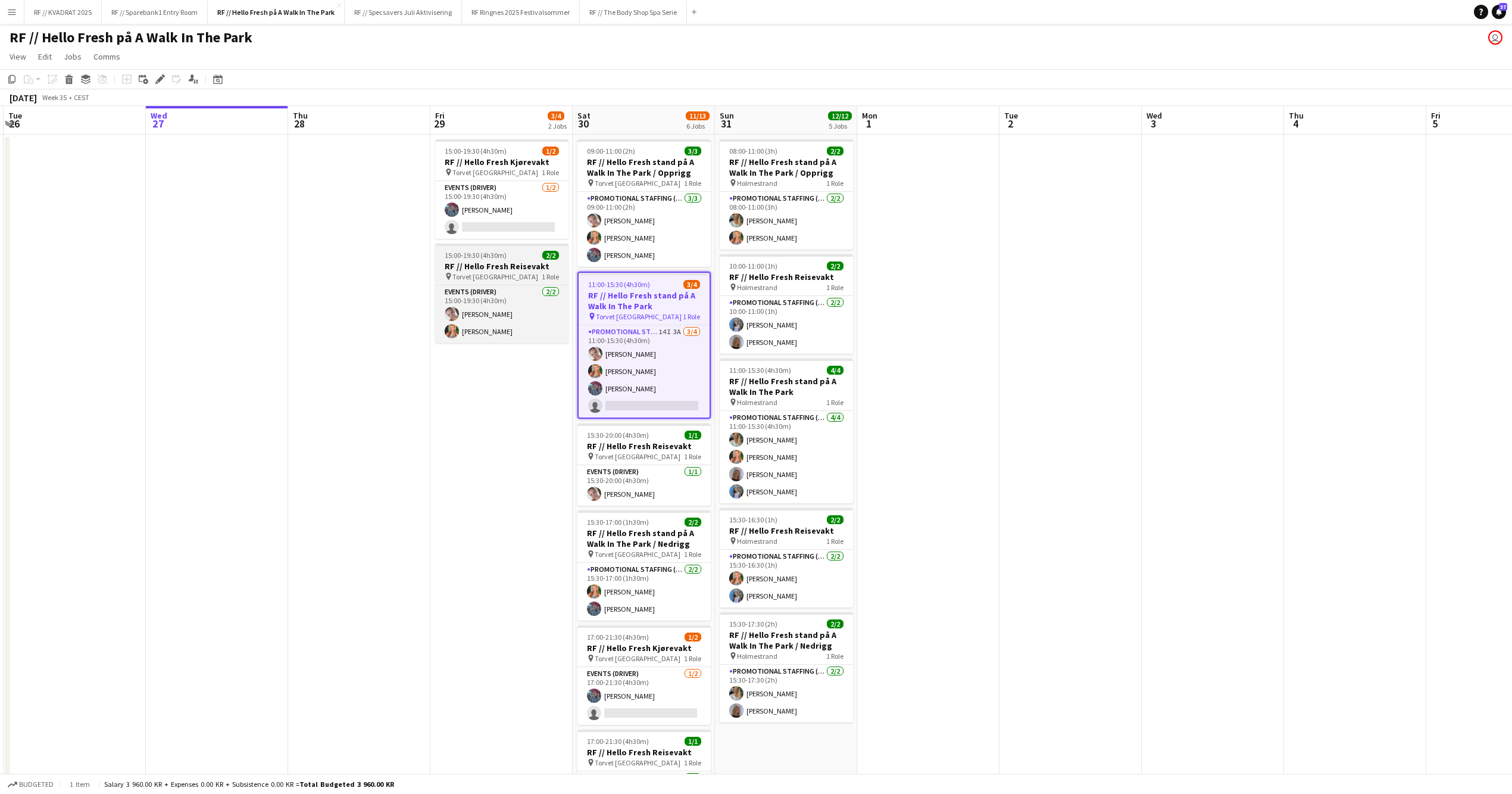
click at [505, 254] on div "15:00-19:30 (4h30m) 2/2" at bounding box center [501, 255] width 134 height 9
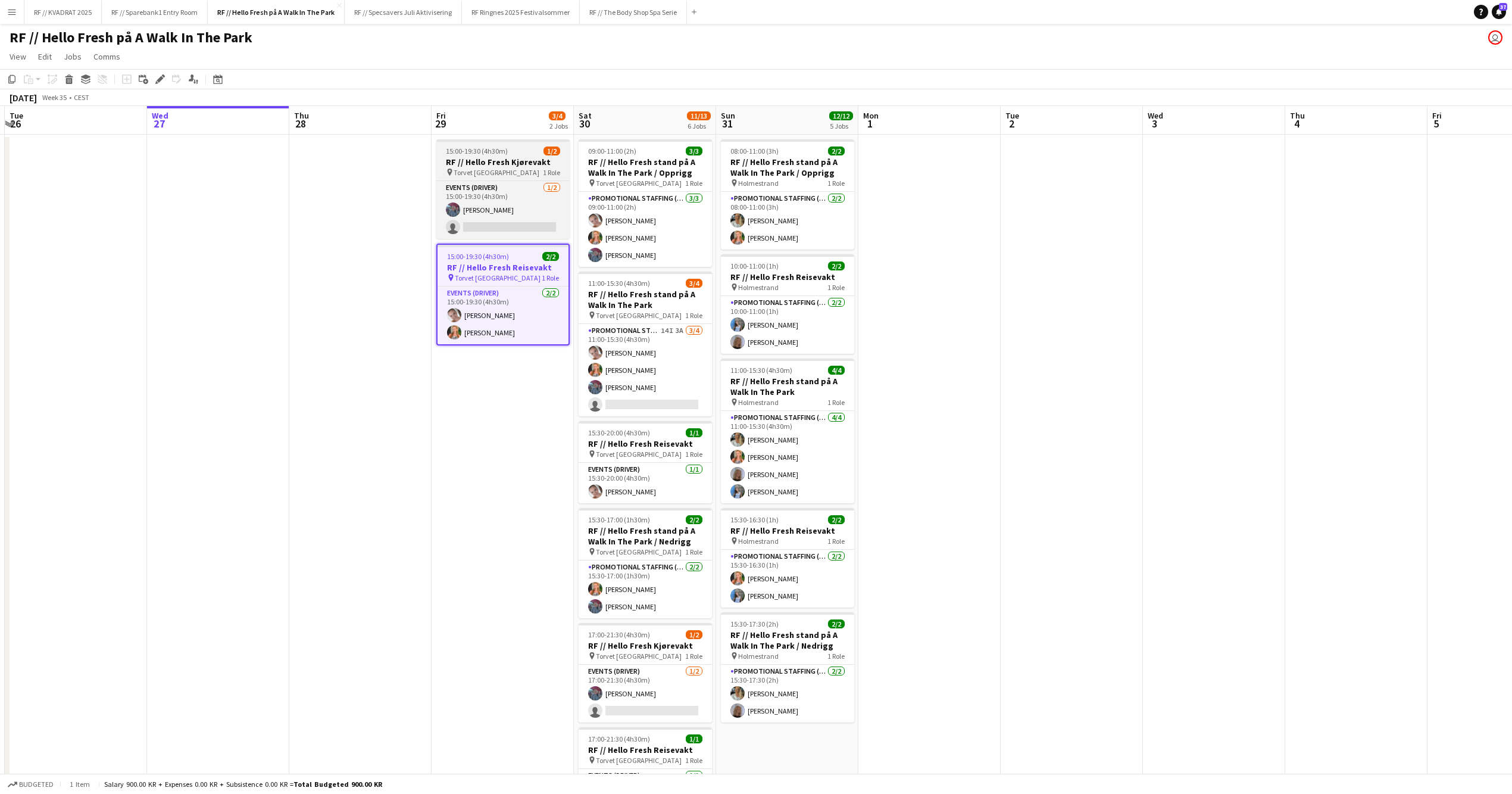
click at [502, 152] on span "15:00-19:30 (4h30m)" at bounding box center [477, 150] width 62 height 9
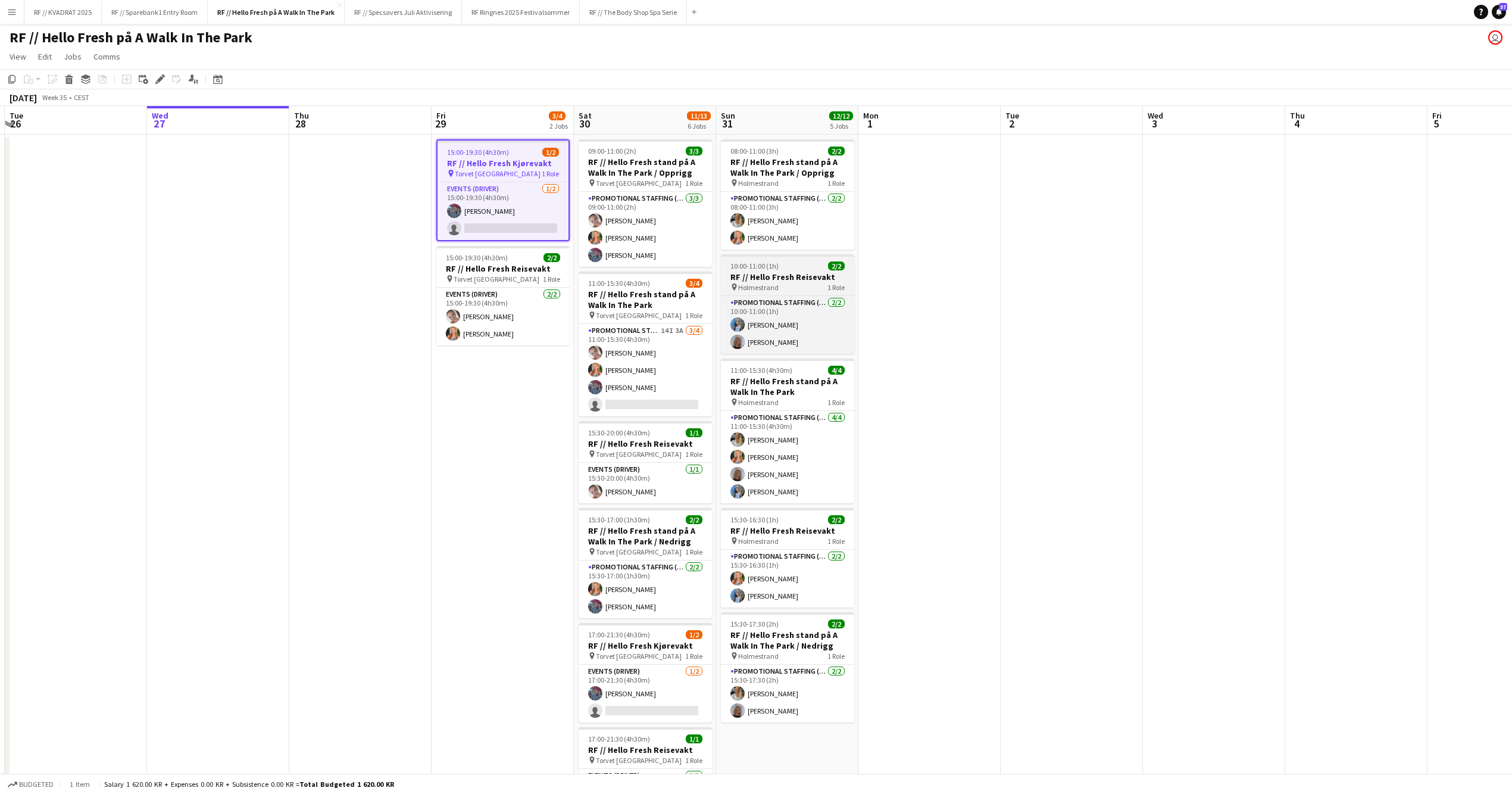
click at [797, 267] on div "10:00-11:00 (1h) 2/2" at bounding box center [788, 265] width 134 height 9
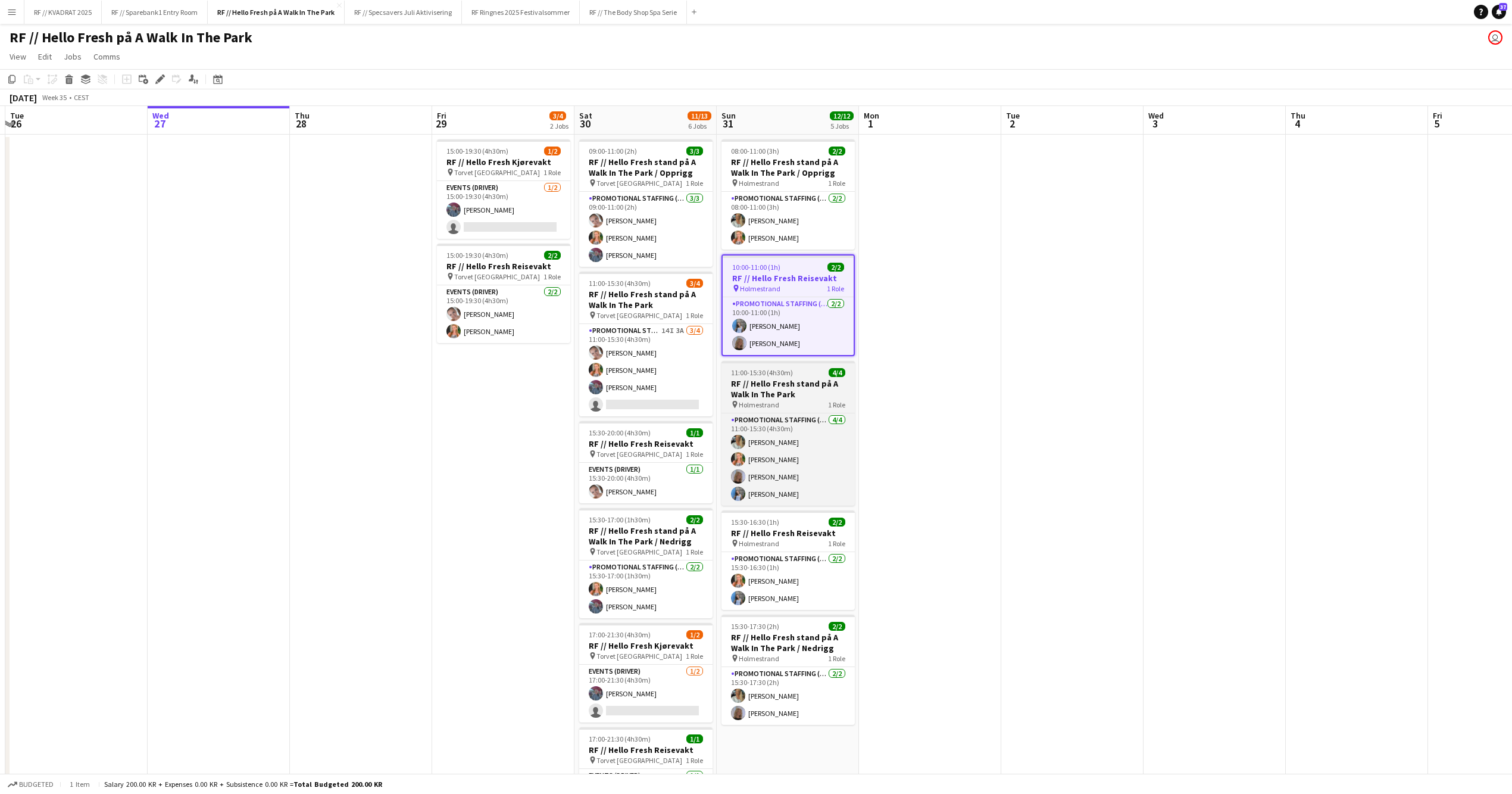
click at [767, 392] on h3 "RF // Hello Fresh stand på A Walk In The Park" at bounding box center [788, 389] width 134 height 21
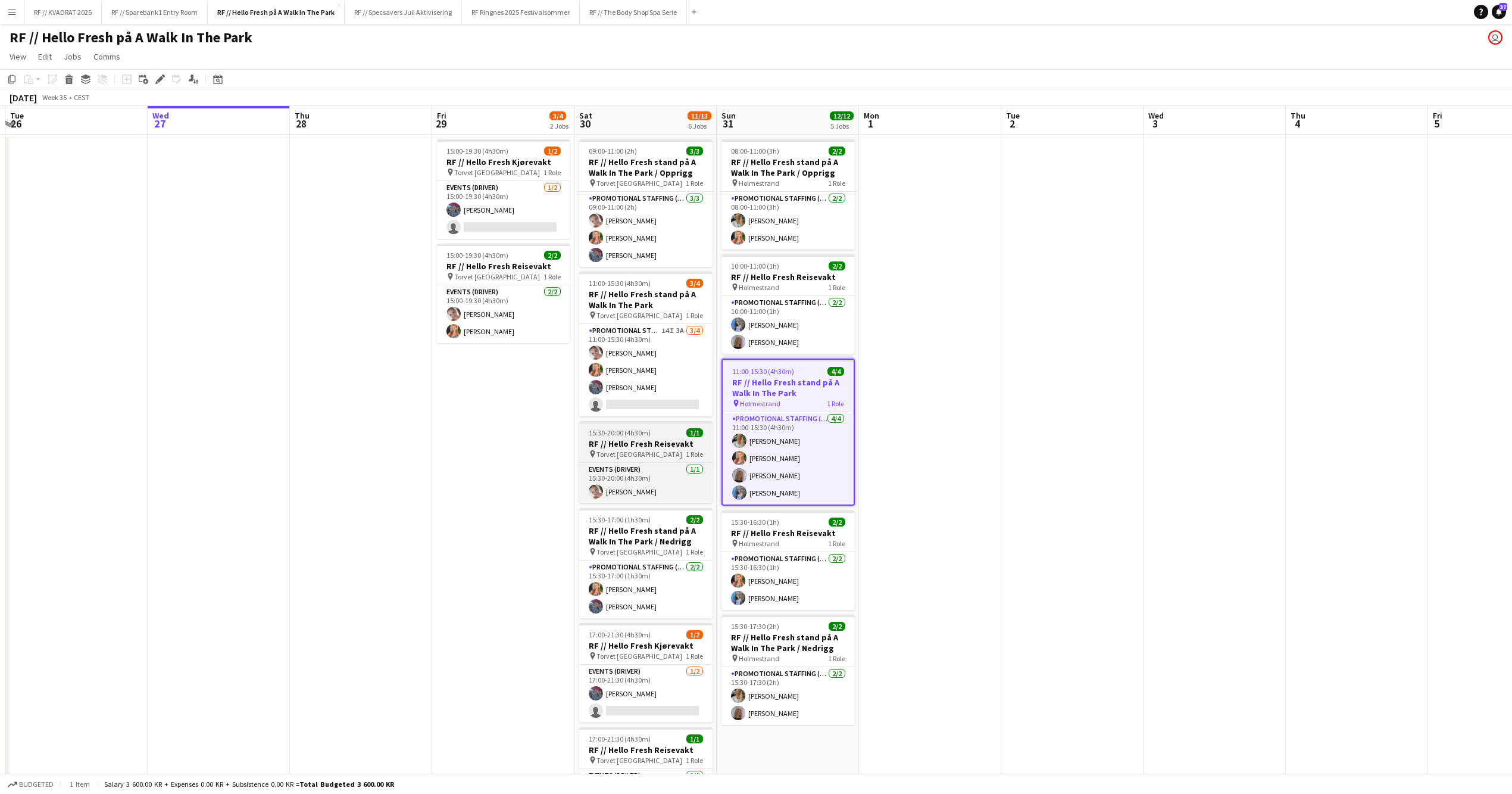
click at [643, 443] on h3 "RF // Hello Fresh Reisevakt" at bounding box center [645, 443] width 134 height 11
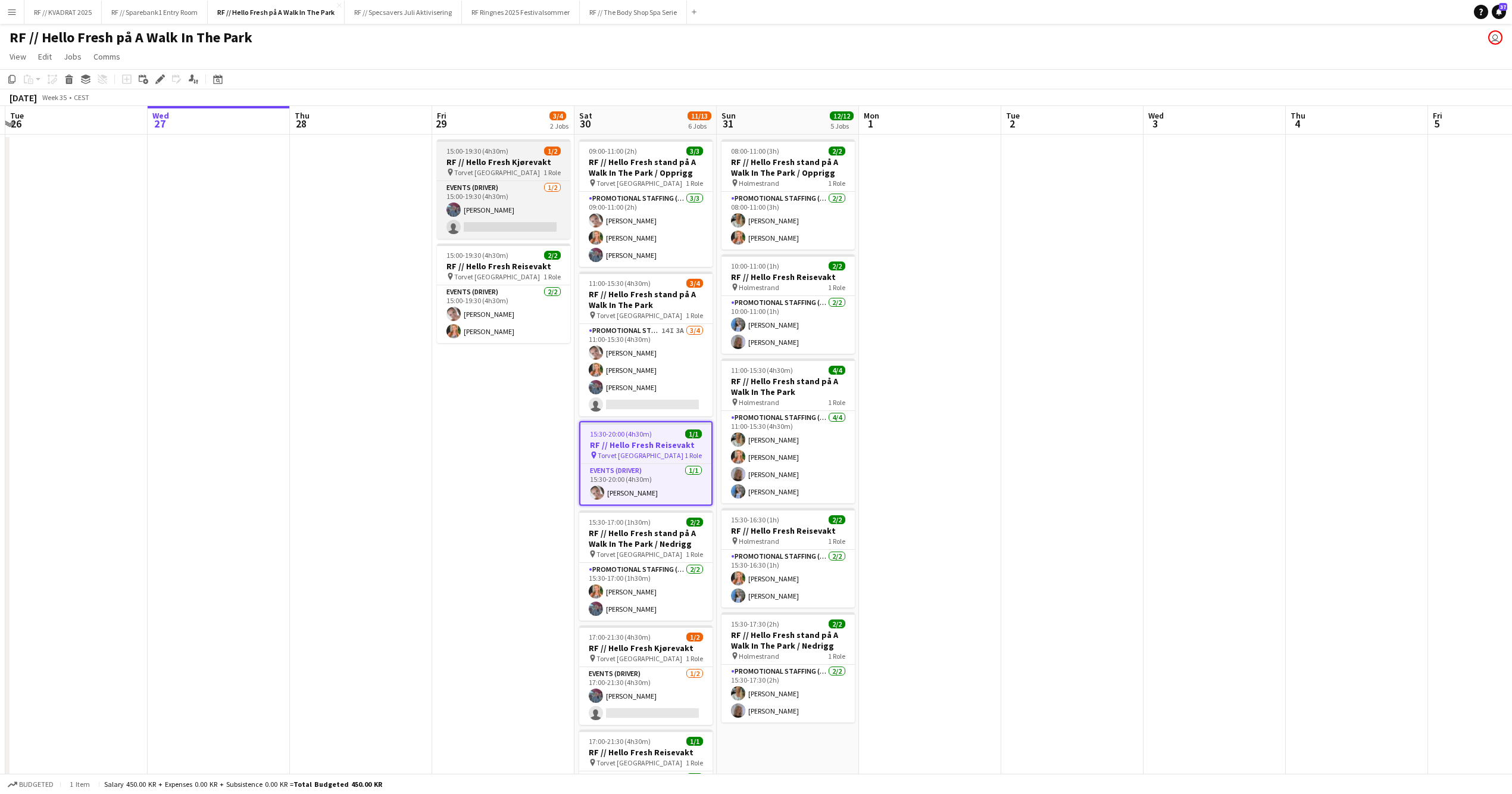
click at [515, 169] on div "pin Torvet Kristiansand 1 Role" at bounding box center [503, 173] width 134 height 10
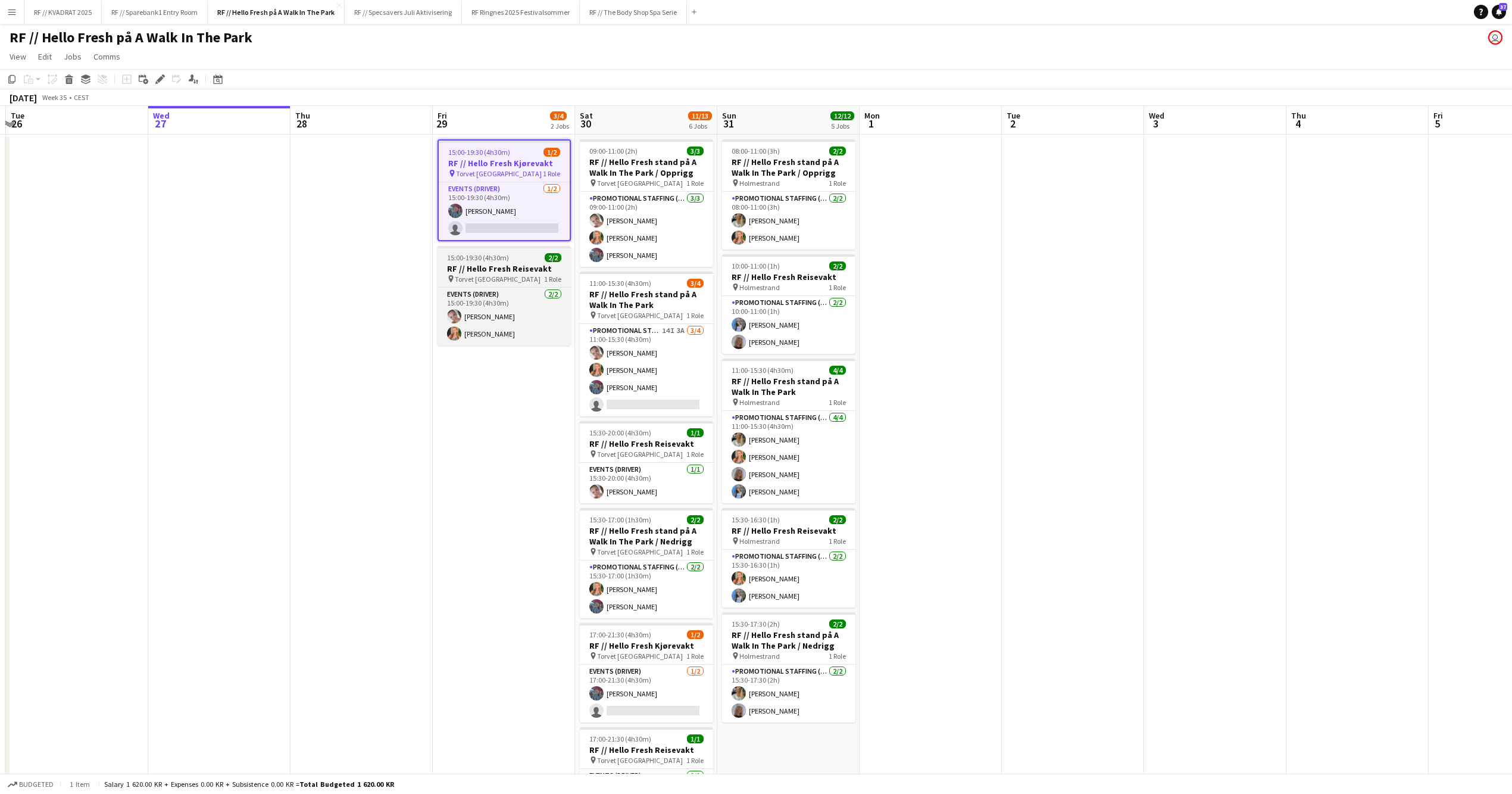
click at [526, 274] on div "pin Torvet Kristiansand 1 Role" at bounding box center [504, 279] width 134 height 10
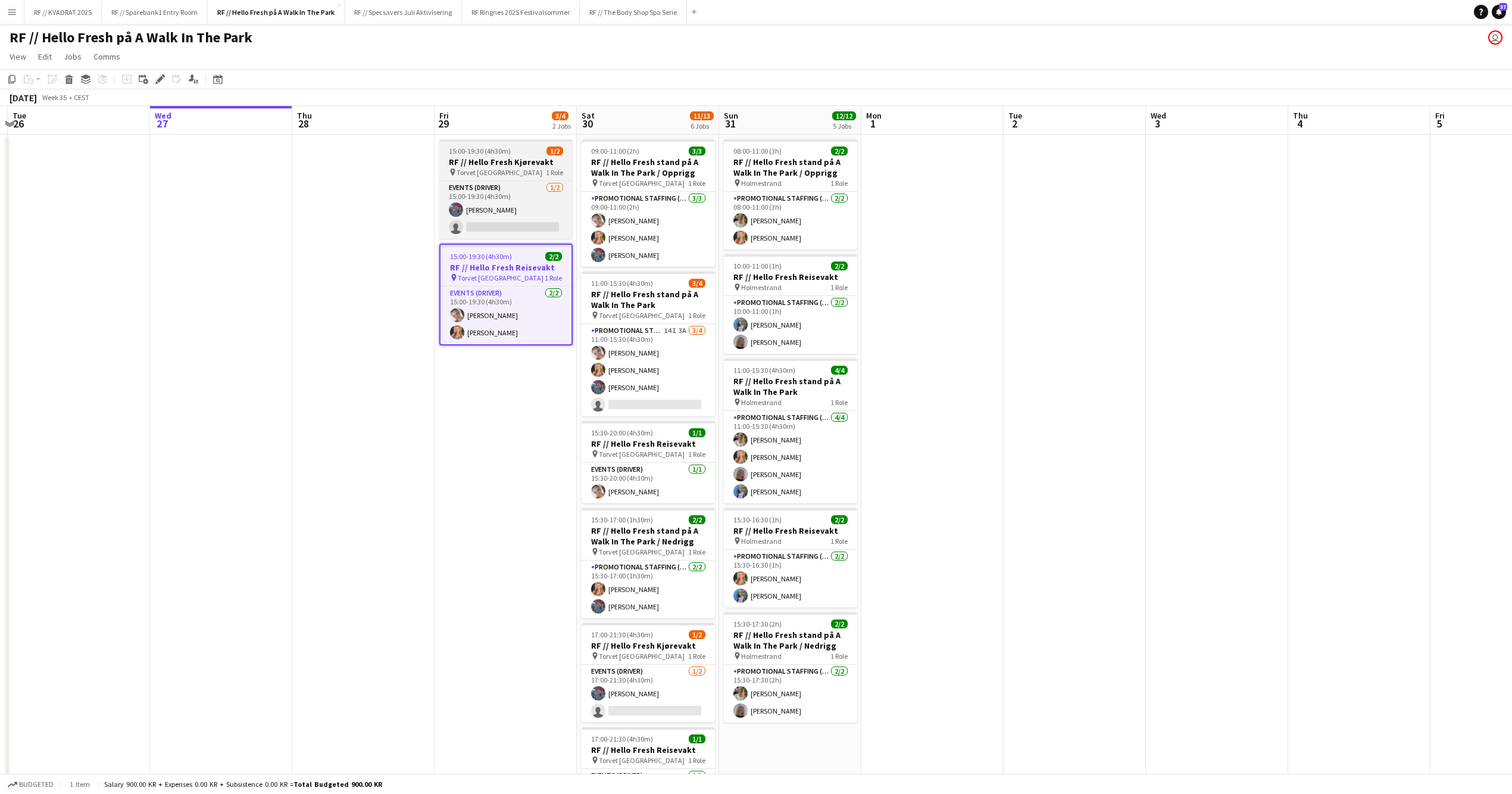
drag, startPoint x: 523, startPoint y: 170, endPoint x: 530, endPoint y: 165, distance: 8.6
click at [523, 170] on div "pin Torvet Kristiansand 1 Role" at bounding box center [506, 173] width 134 height 10
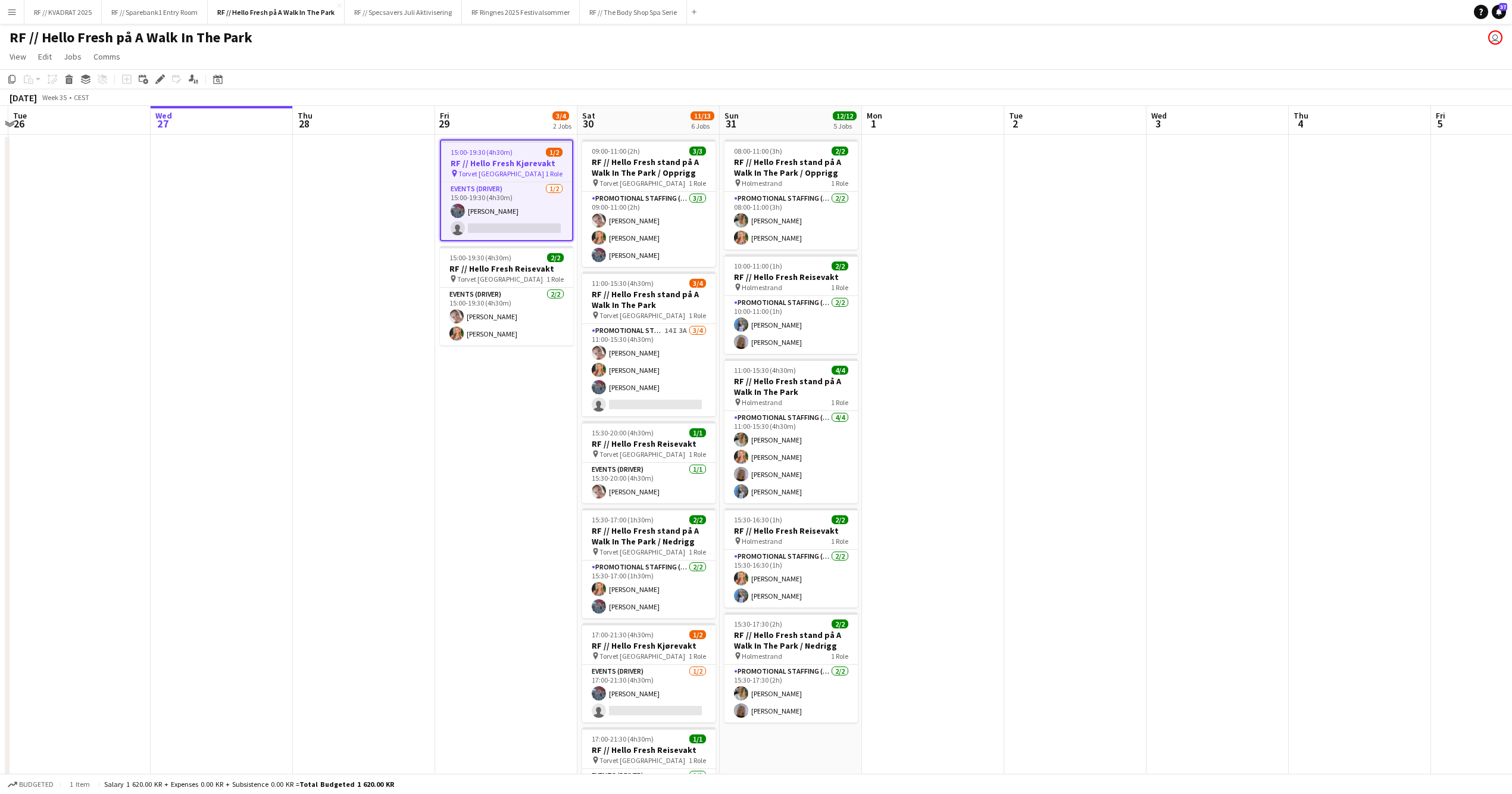
click at [989, 269] on app-date-cell at bounding box center [933, 502] width 142 height 736
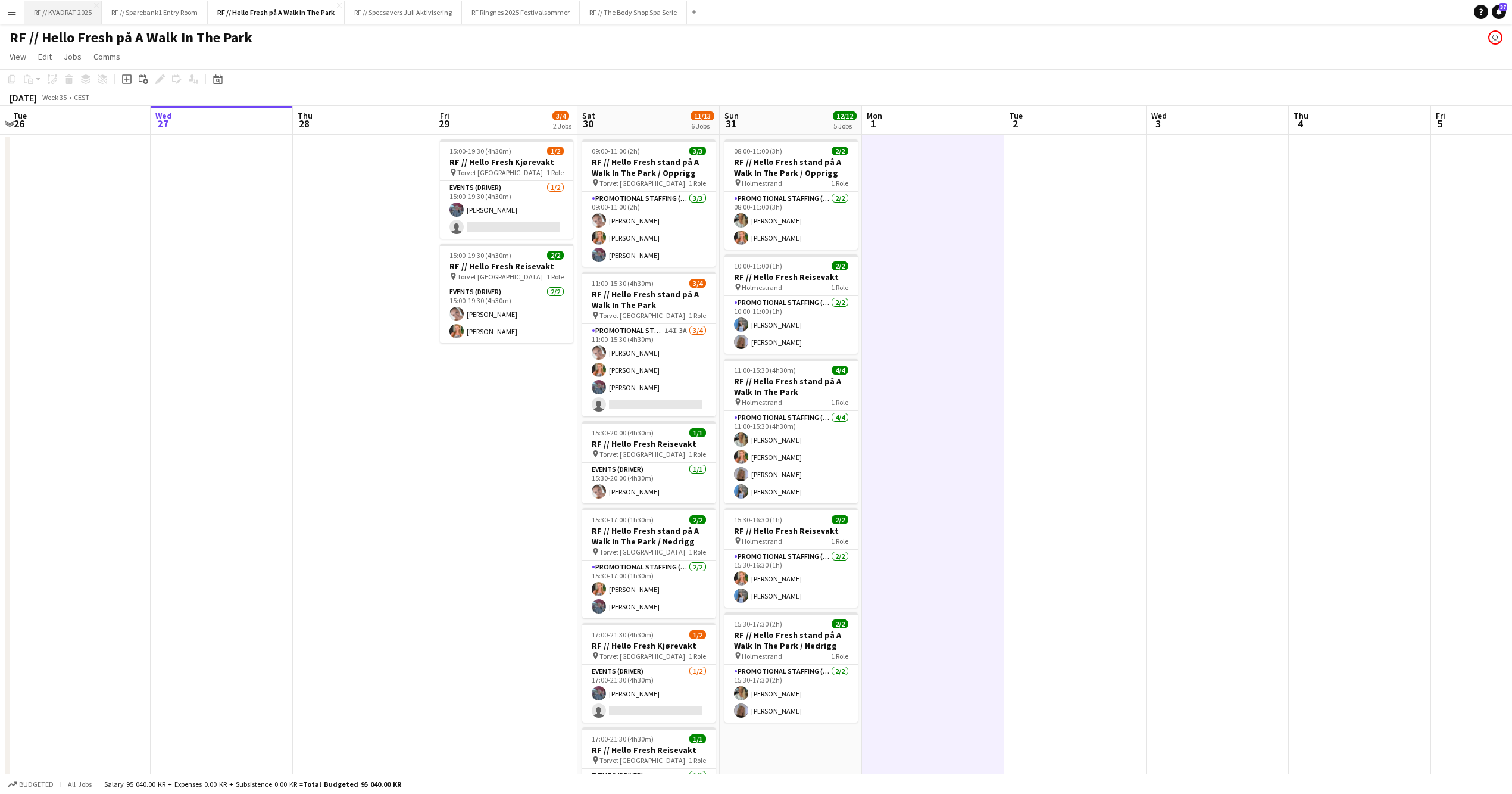
click at [64, 18] on button "RF // KVADRAT 2025 Close" at bounding box center [62, 13] width 77 height 23
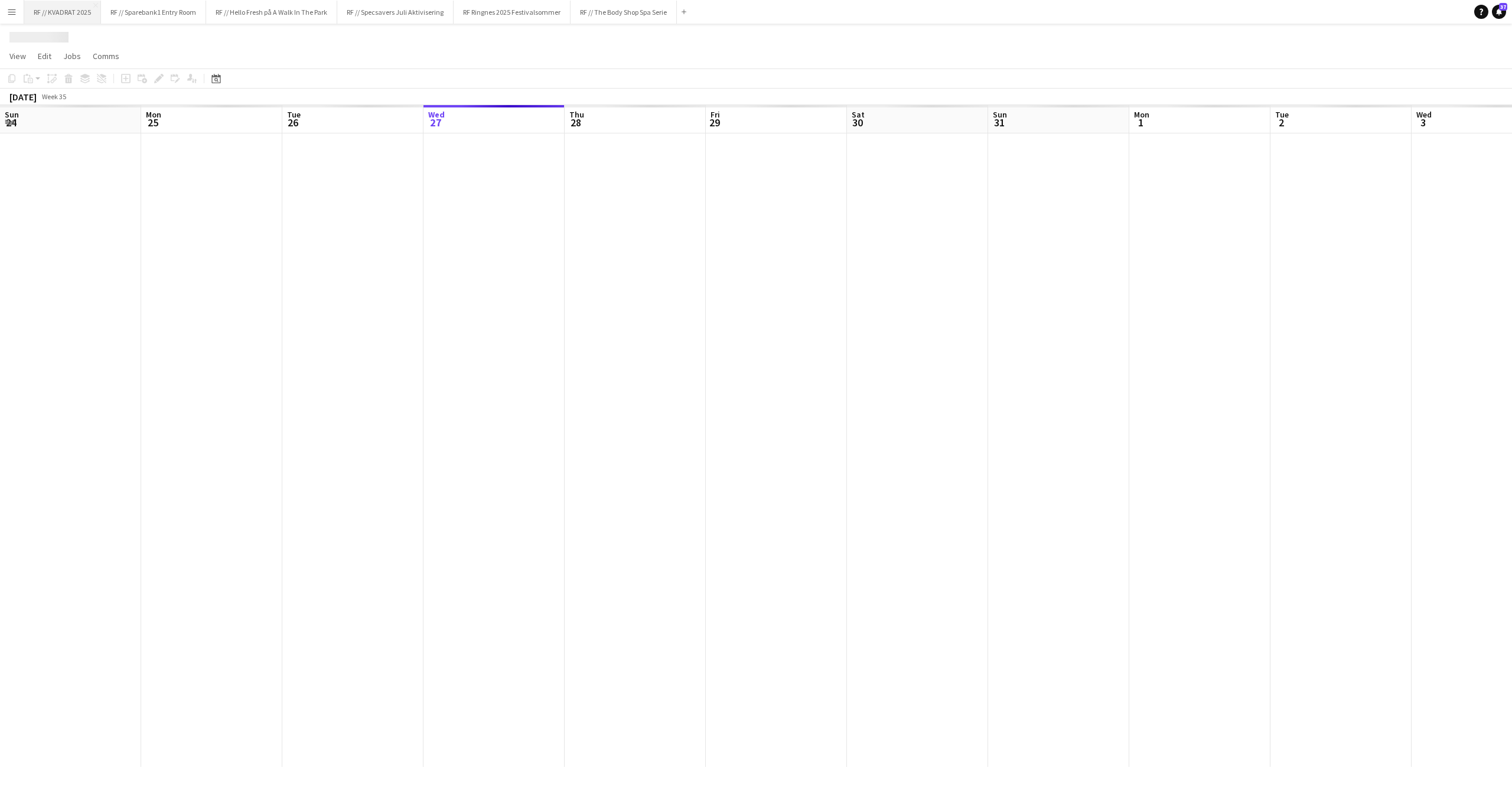
scroll to position [0, 282]
click at [646, 13] on button "RF // The Body Shop Spa Serie Close" at bounding box center [625, 13] width 106 height 23
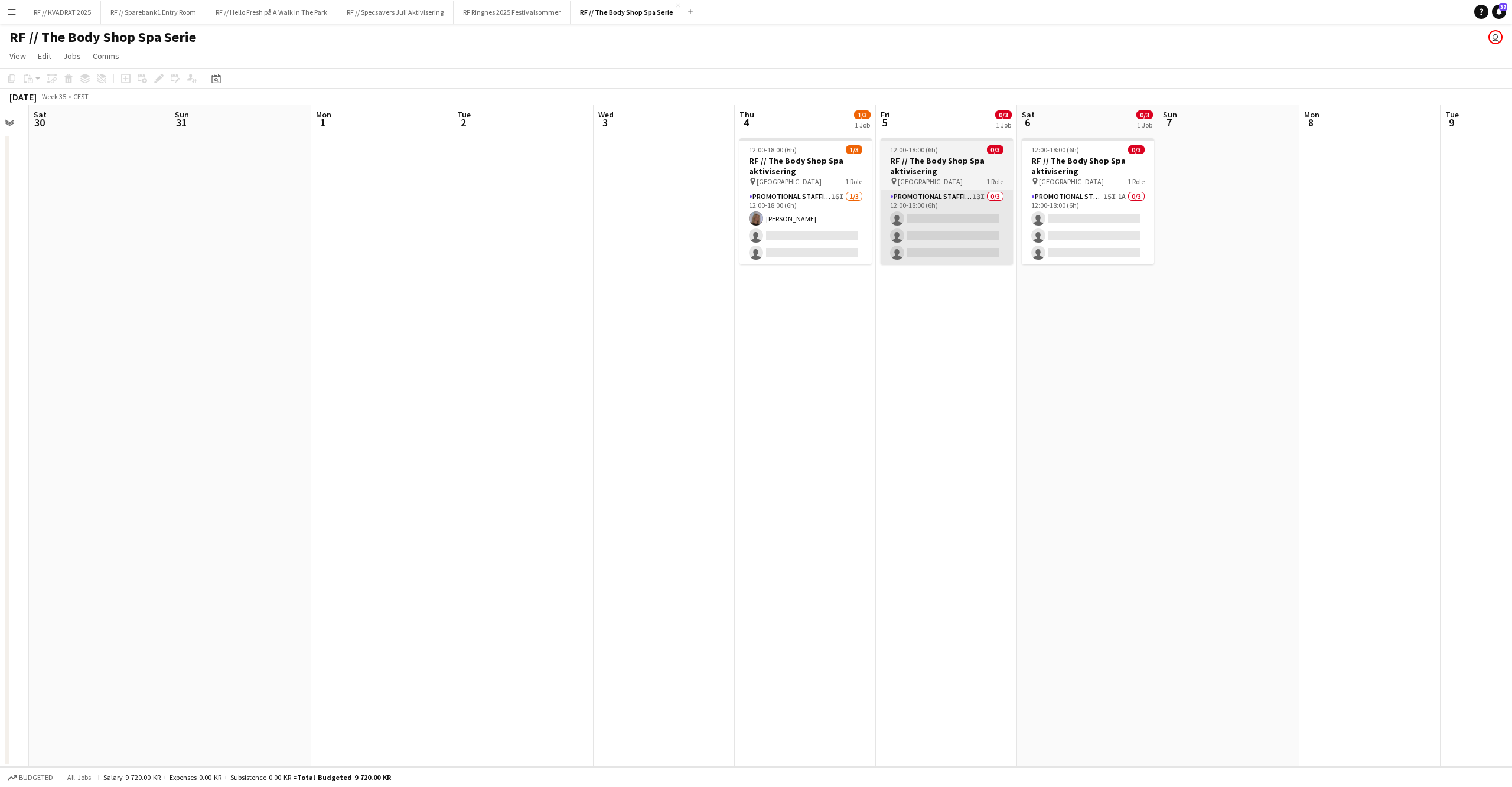
scroll to position [0, 397]
click at [64, 15] on button "RF // KVADRAT 2025 Close" at bounding box center [62, 13] width 76 height 23
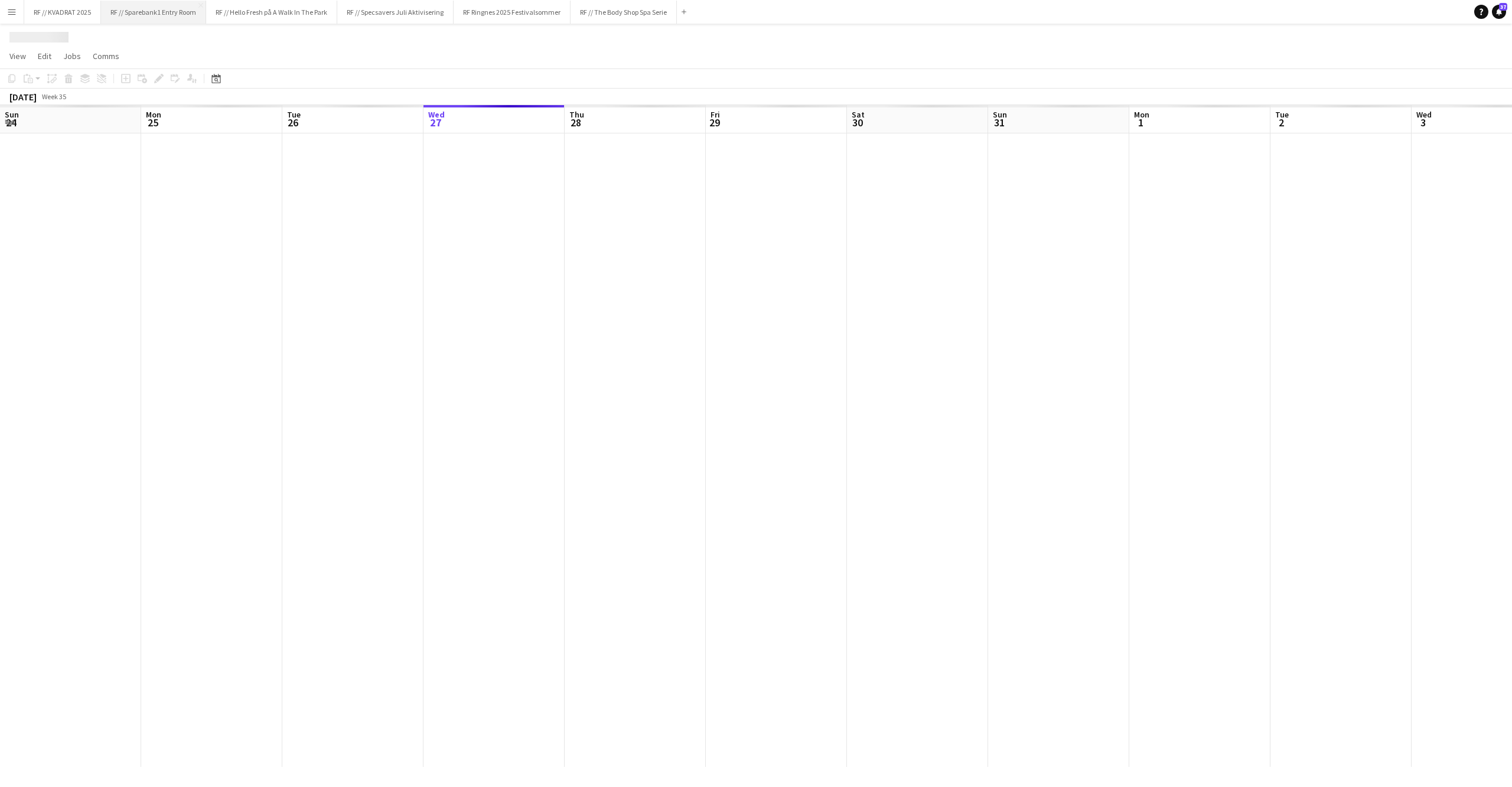
scroll to position [0, 282]
click at [176, 16] on button "RF // Sparebank1 Entry Room Close" at bounding box center [155, 13] width 105 height 23
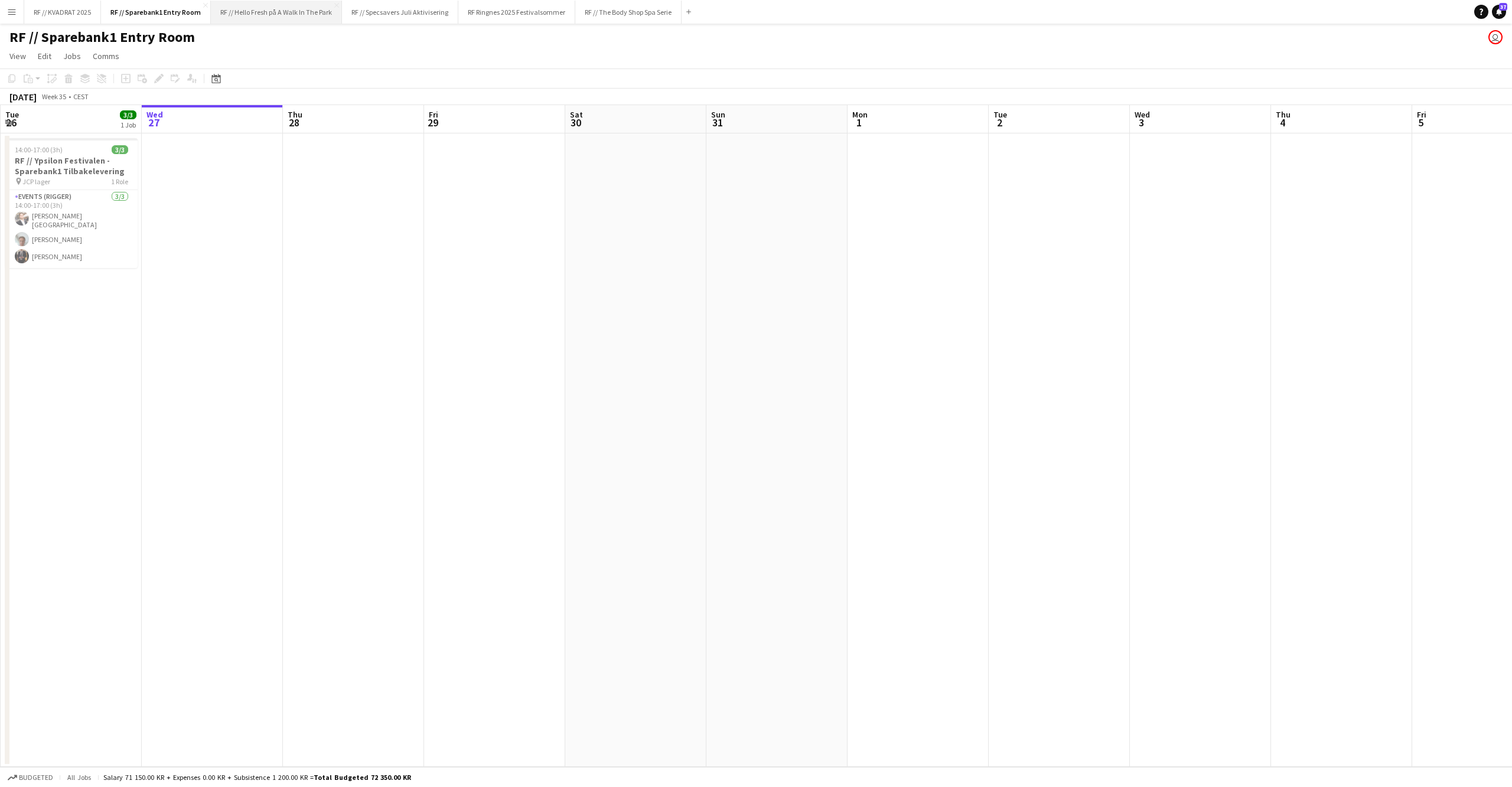
click at [282, 13] on button "RF // Hello Fresh på A Walk In The Park Close" at bounding box center [277, 13] width 132 height 23
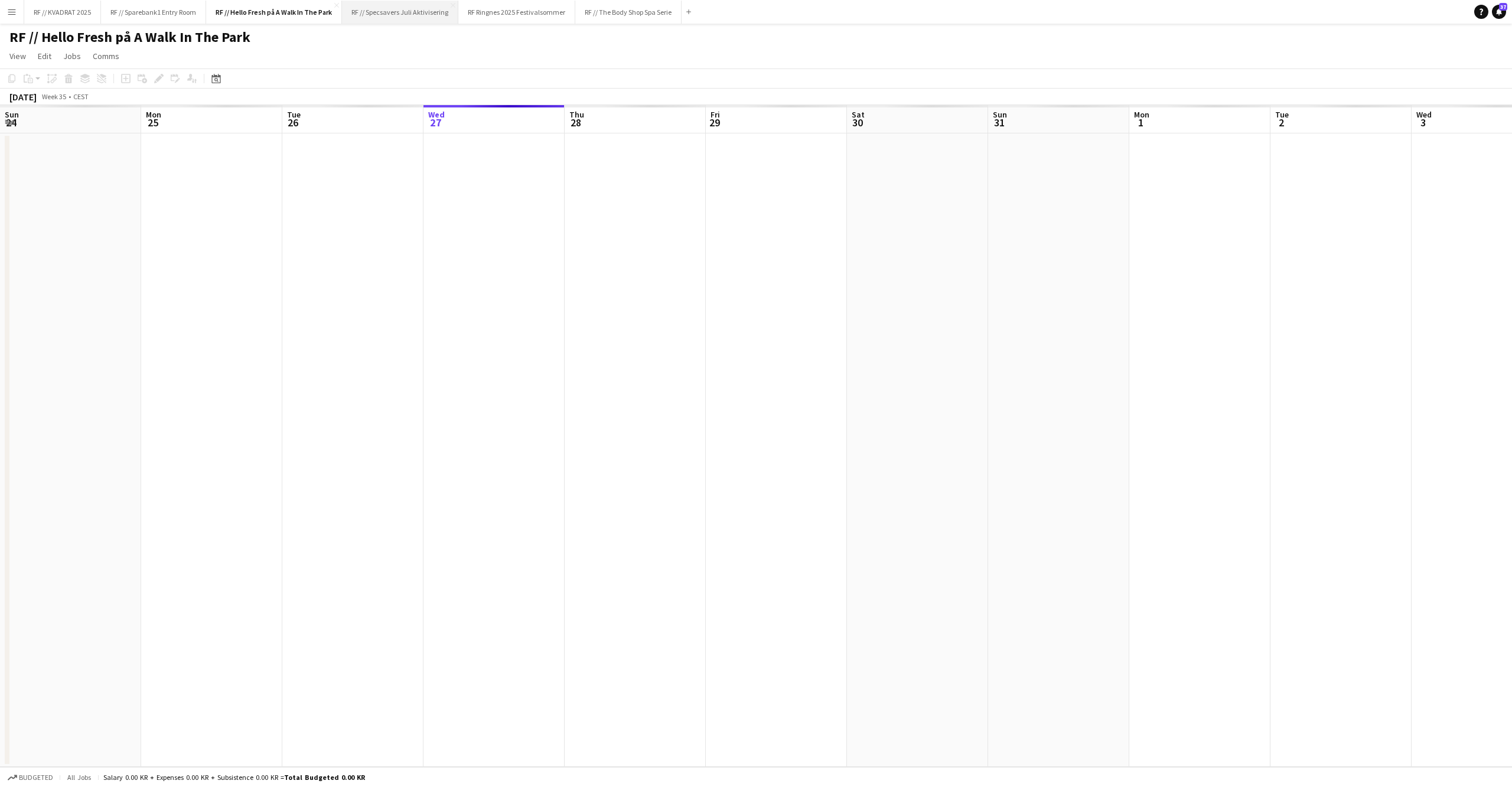
scroll to position [0, 282]
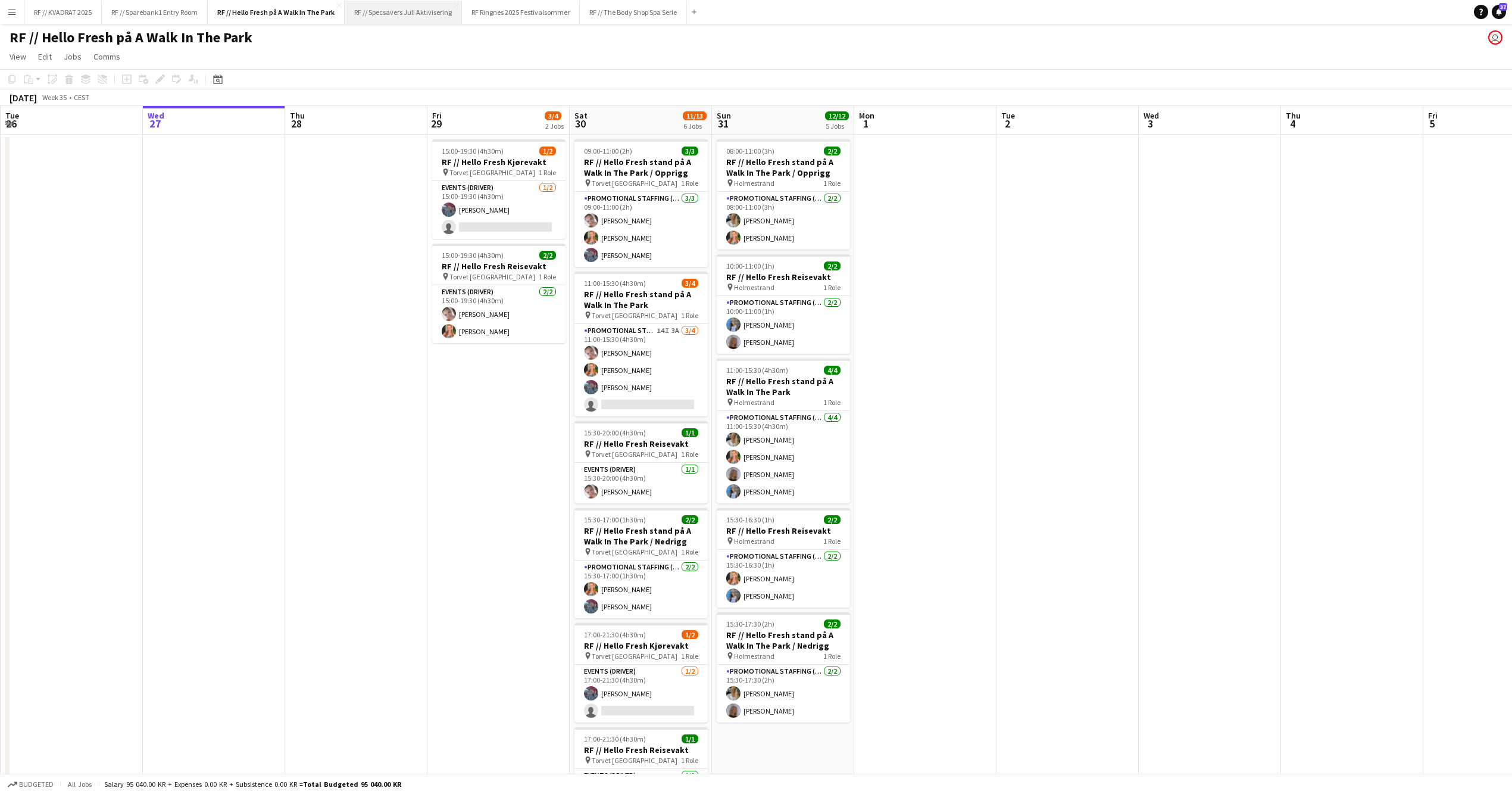
click at [389, 17] on button "RF // Specsavers Juli Aktivisering Close" at bounding box center [404, 13] width 117 height 23
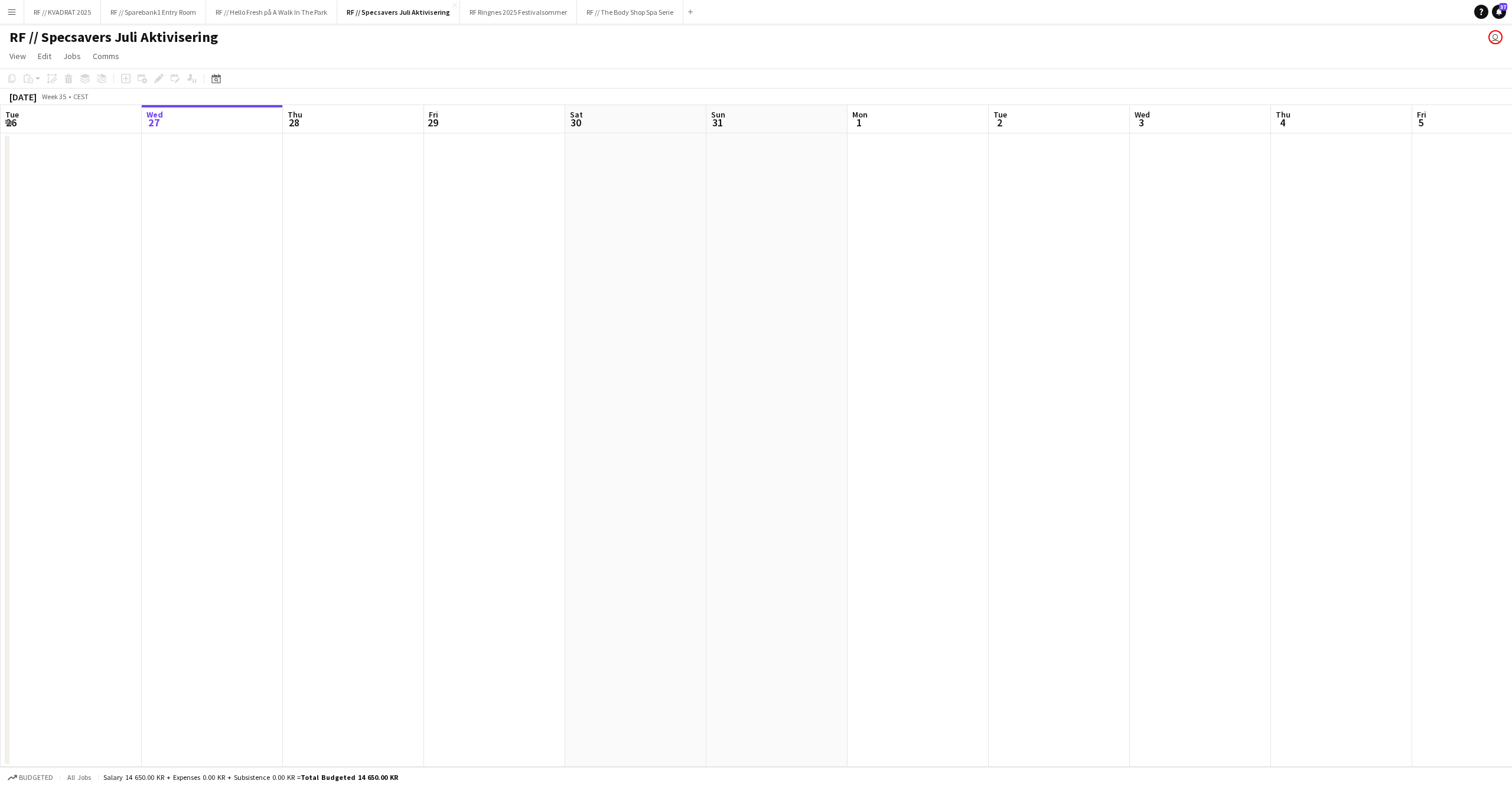
scroll to position [0, 321]
click at [456, 5] on app-icon "Close" at bounding box center [455, 5] width 5 height 5
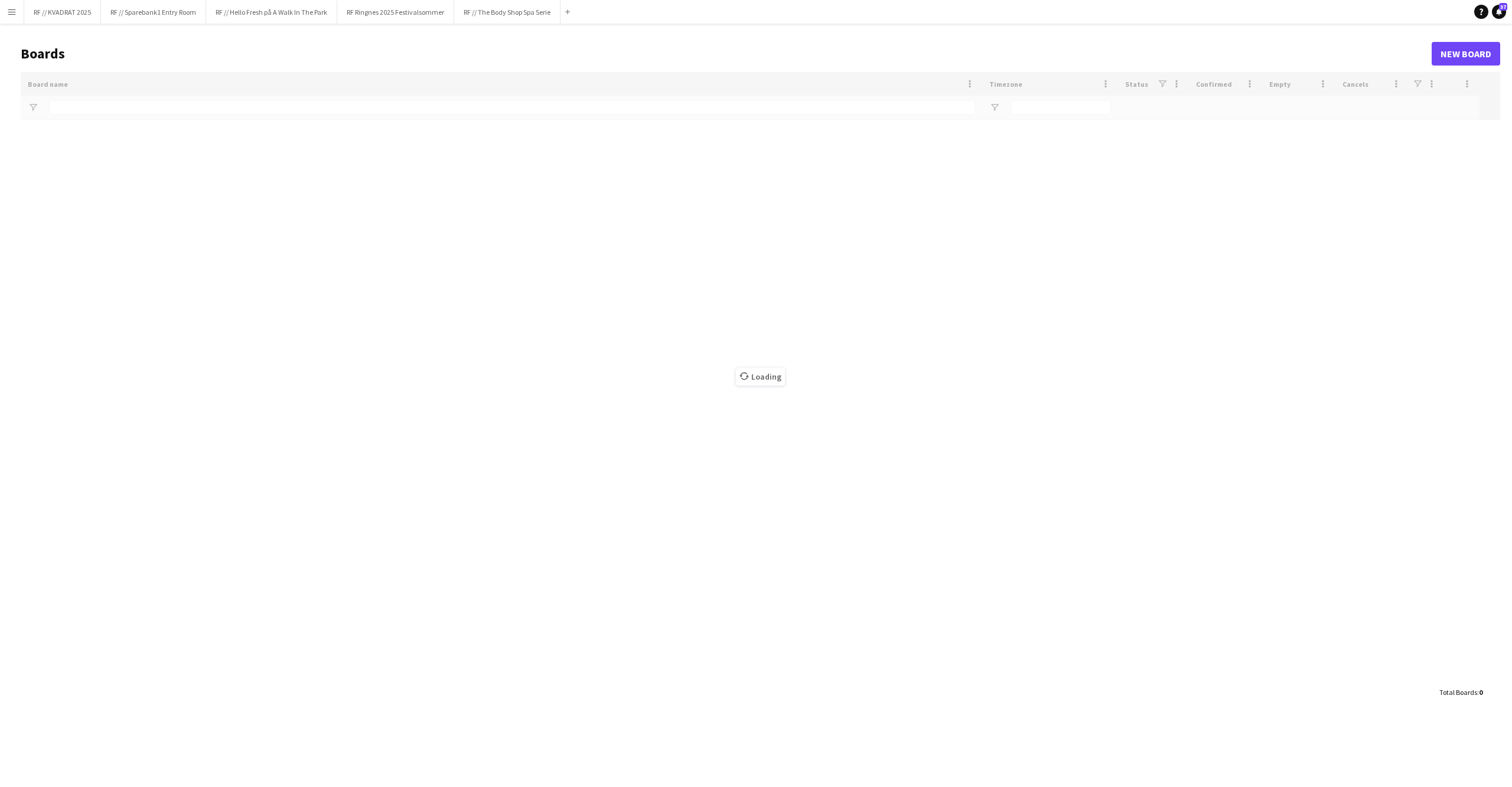
type input "******"
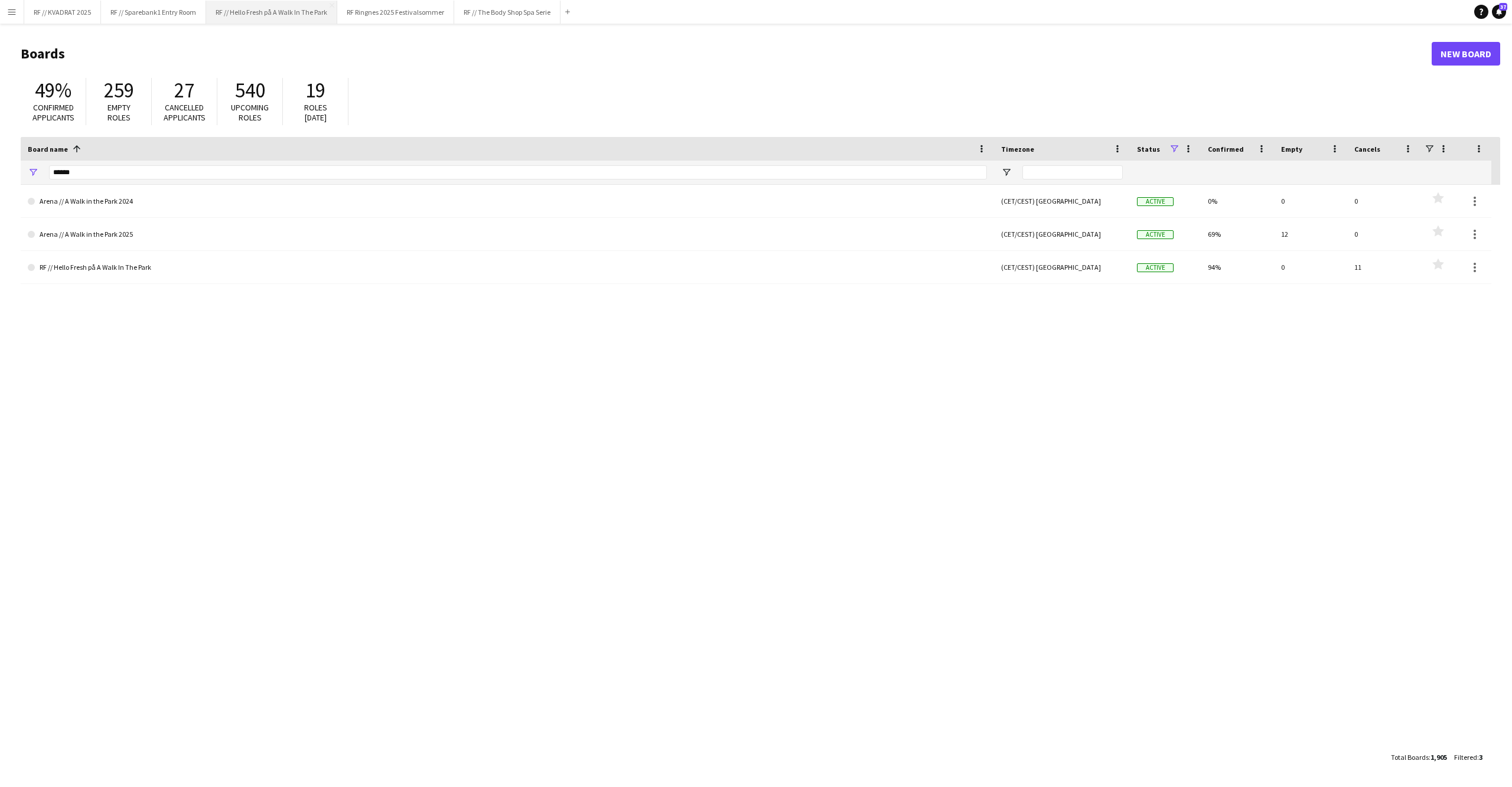
click at [286, 10] on button "RF // Hello Fresh på A Walk In The Park Close" at bounding box center [272, 13] width 132 height 23
